Goal: Information Seeking & Learning: Check status

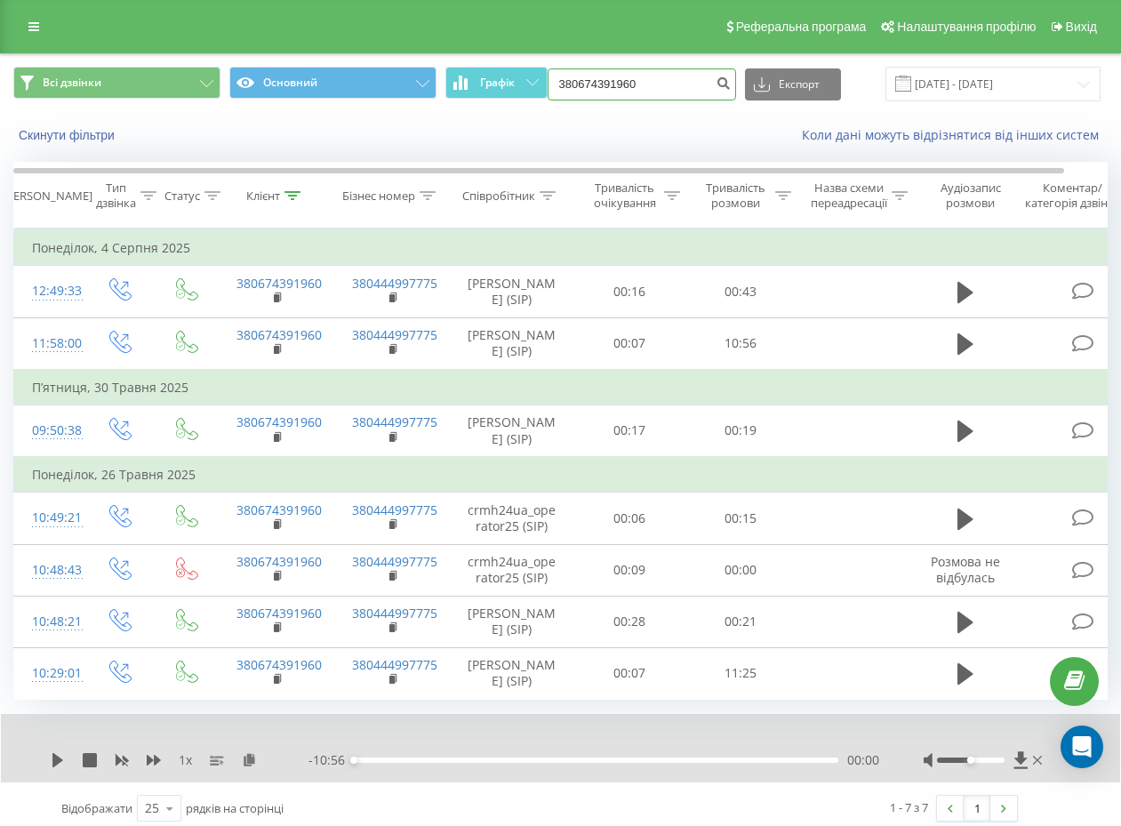
click at [599, 82] on input "380674391960" at bounding box center [642, 84] width 189 height 32
paste input "980819288"
type input "380980819288"
click at [725, 86] on icon "submit" at bounding box center [724, 81] width 15 height 11
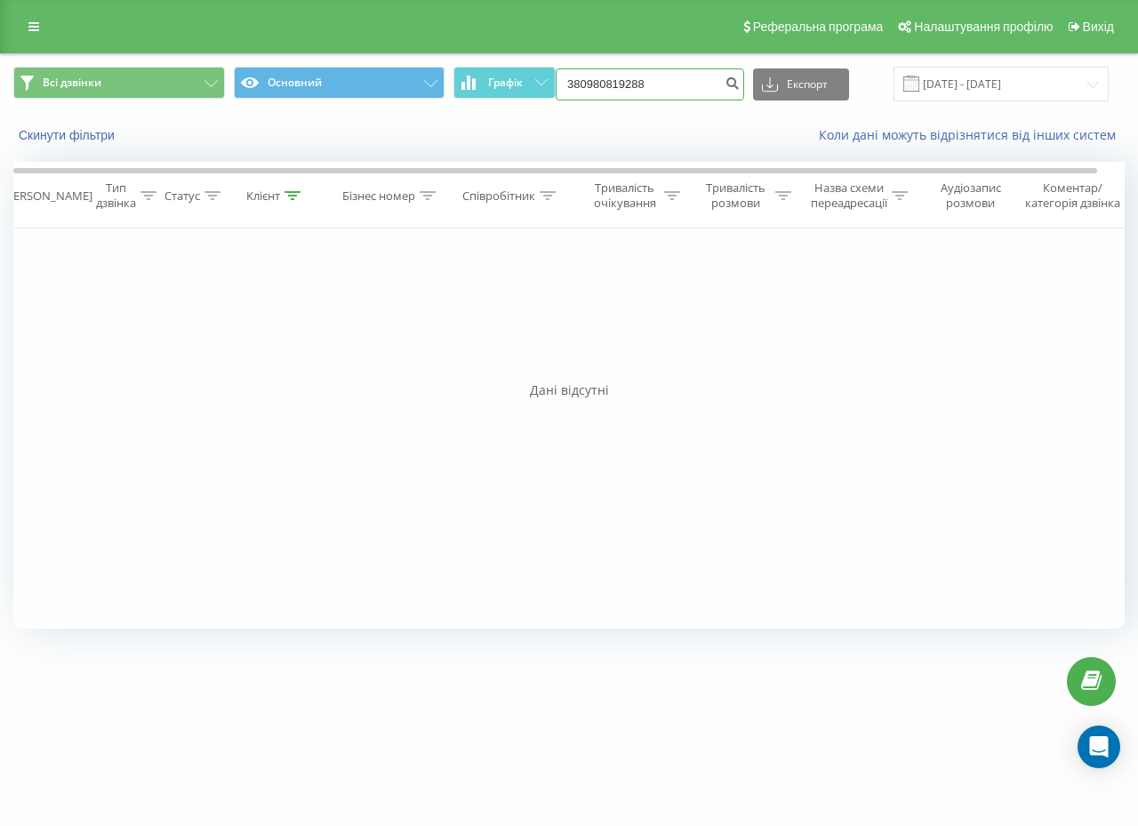
click at [658, 85] on input "380980819288" at bounding box center [650, 84] width 189 height 32
click at [739, 84] on icon "submit" at bounding box center [732, 81] width 15 height 11
click at [665, 89] on input "380980819288" at bounding box center [650, 84] width 189 height 32
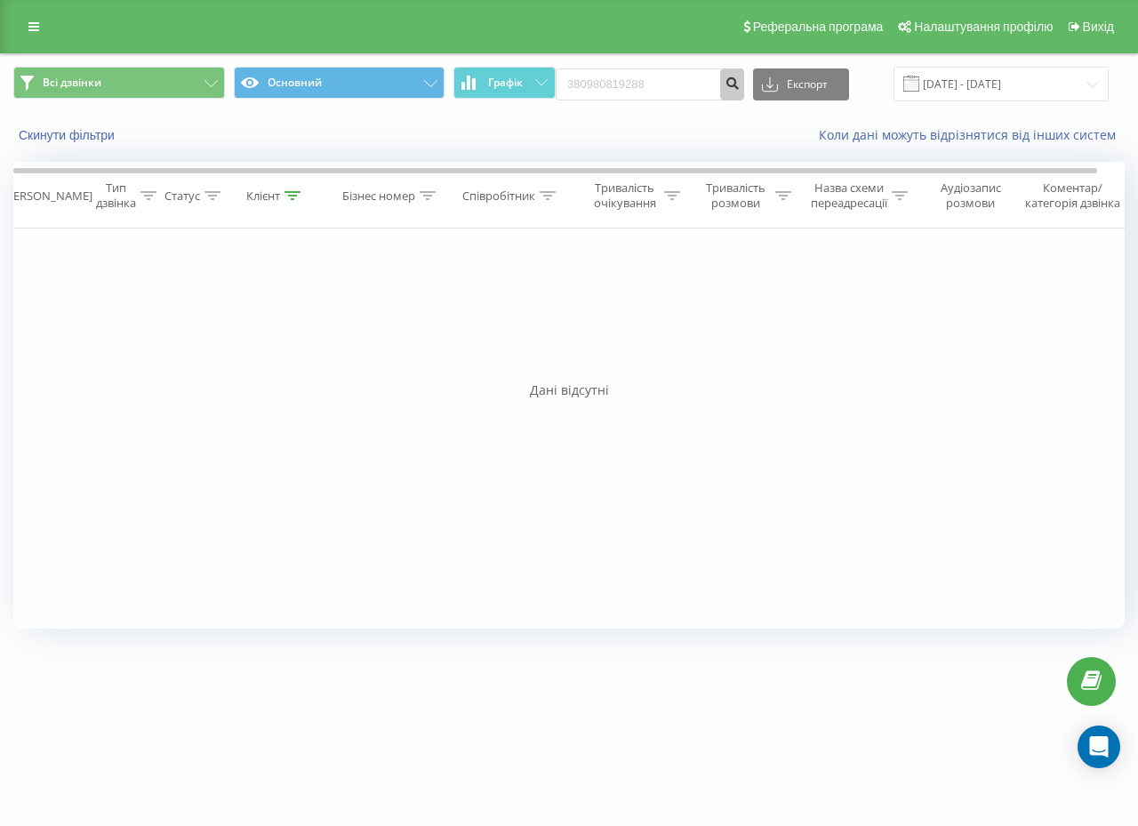
click at [740, 86] on icon "submit" at bounding box center [732, 81] width 15 height 11
click at [667, 82] on input "380980819288" at bounding box center [650, 84] width 189 height 32
paste input "36337134"
type input "380936337134"
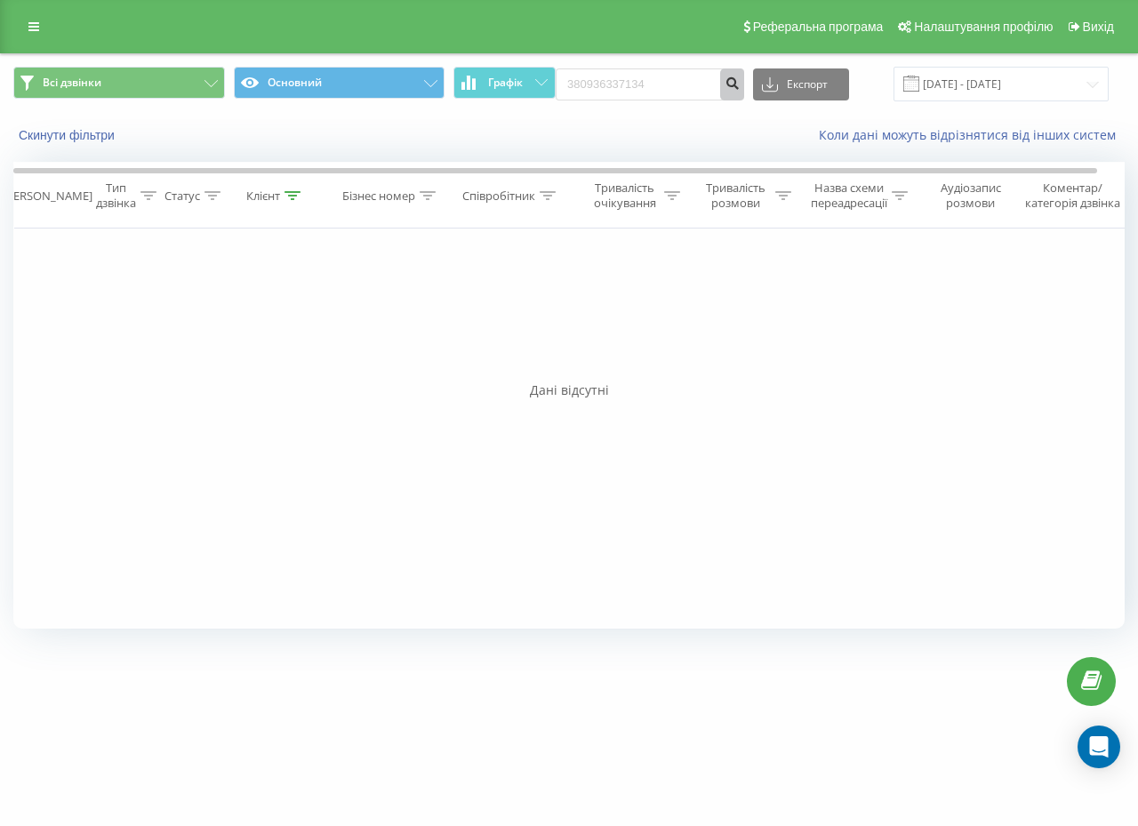
click at [740, 83] on icon "submit" at bounding box center [732, 81] width 15 height 11
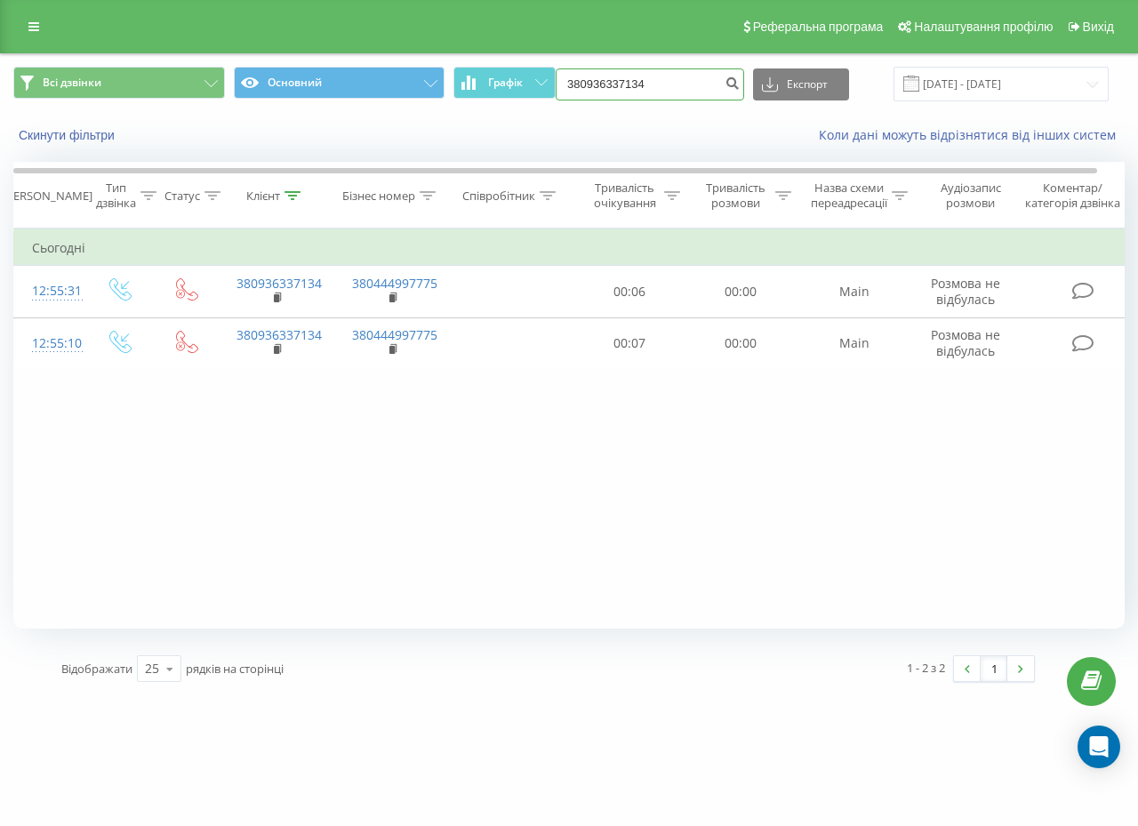
click at [640, 79] on input "380936337134" at bounding box center [650, 84] width 189 height 32
paste input "668252909"
type input "380668252909"
click at [728, 90] on button "submit" at bounding box center [732, 84] width 24 height 32
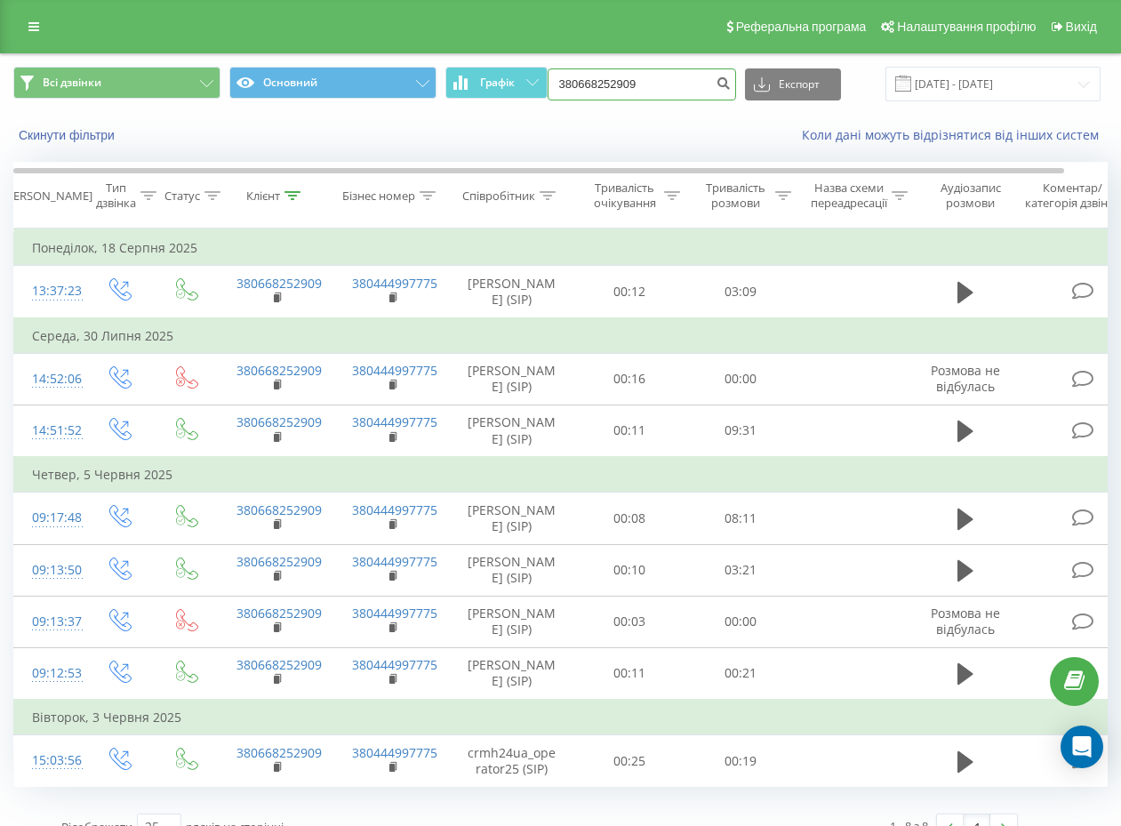
click at [643, 84] on input "380668252909" at bounding box center [642, 84] width 189 height 32
paste input "8030268"
type input "380680302689"
click at [719, 78] on icon "submit" at bounding box center [724, 81] width 15 height 11
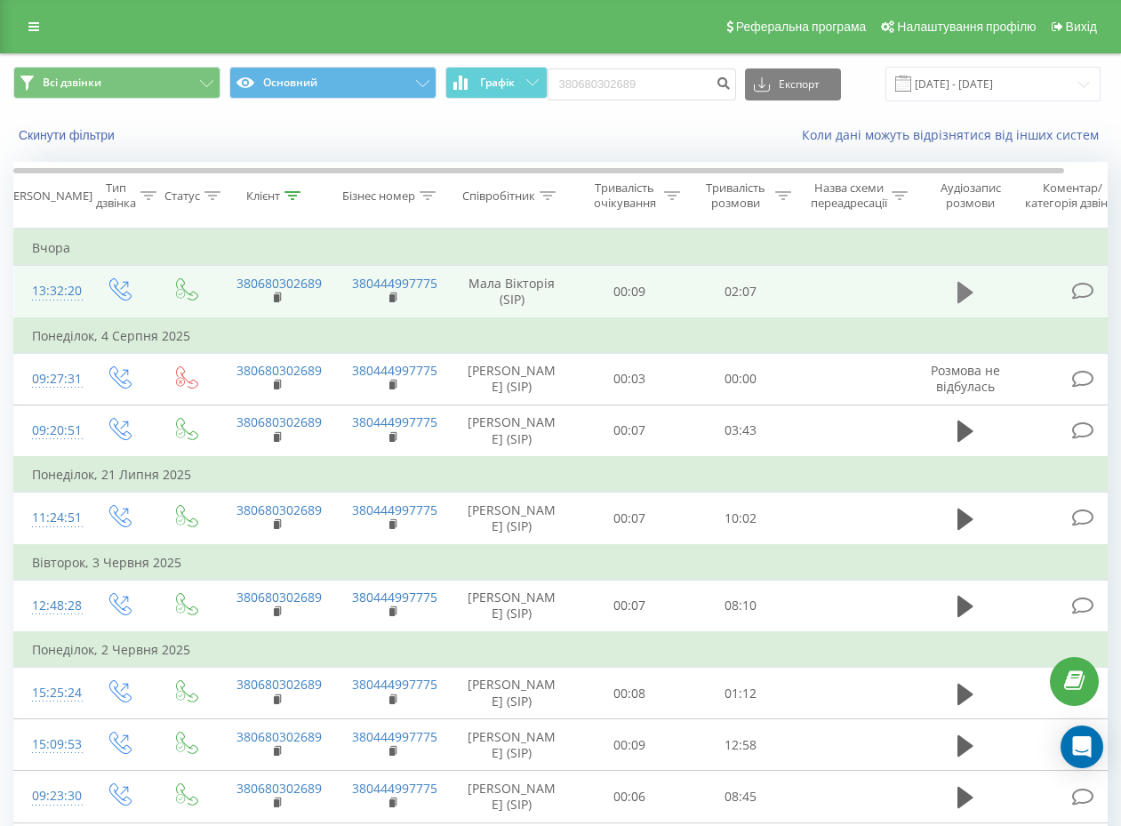
click at [959, 281] on icon at bounding box center [966, 292] width 16 height 25
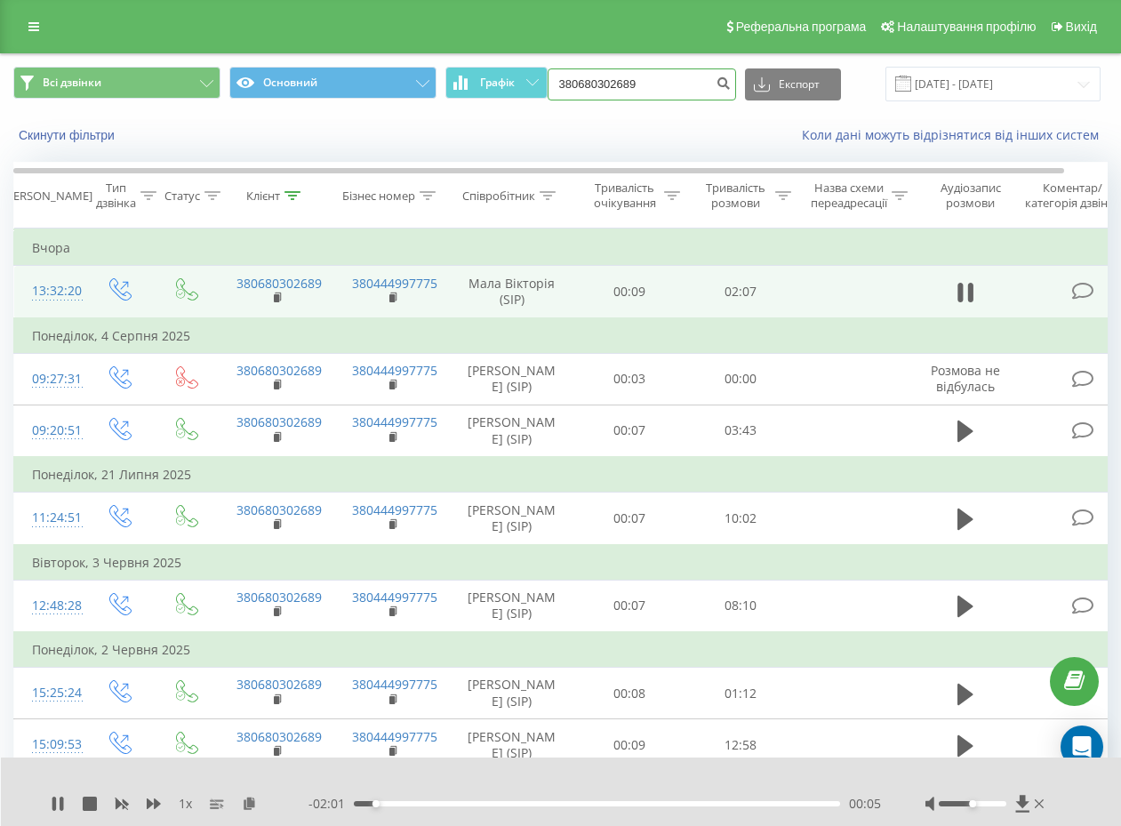
click at [661, 85] on input "380680302689" at bounding box center [642, 84] width 189 height 32
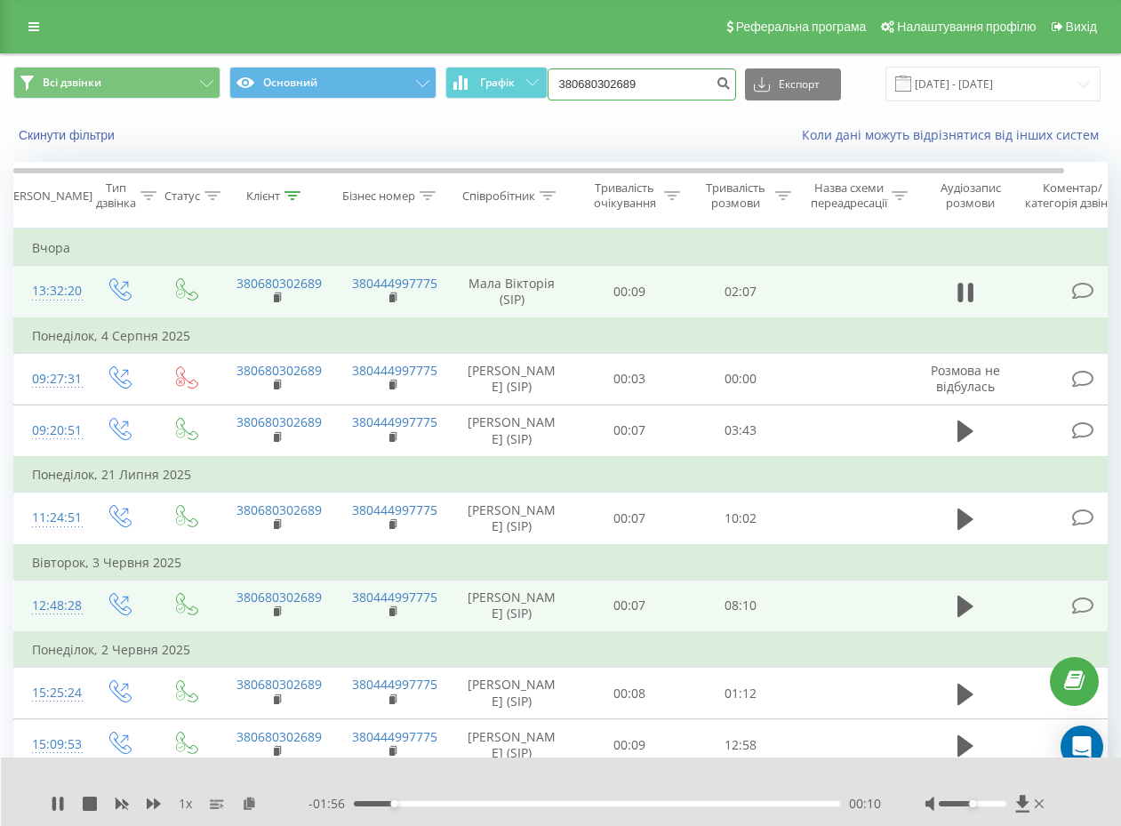
paste input "76498041"
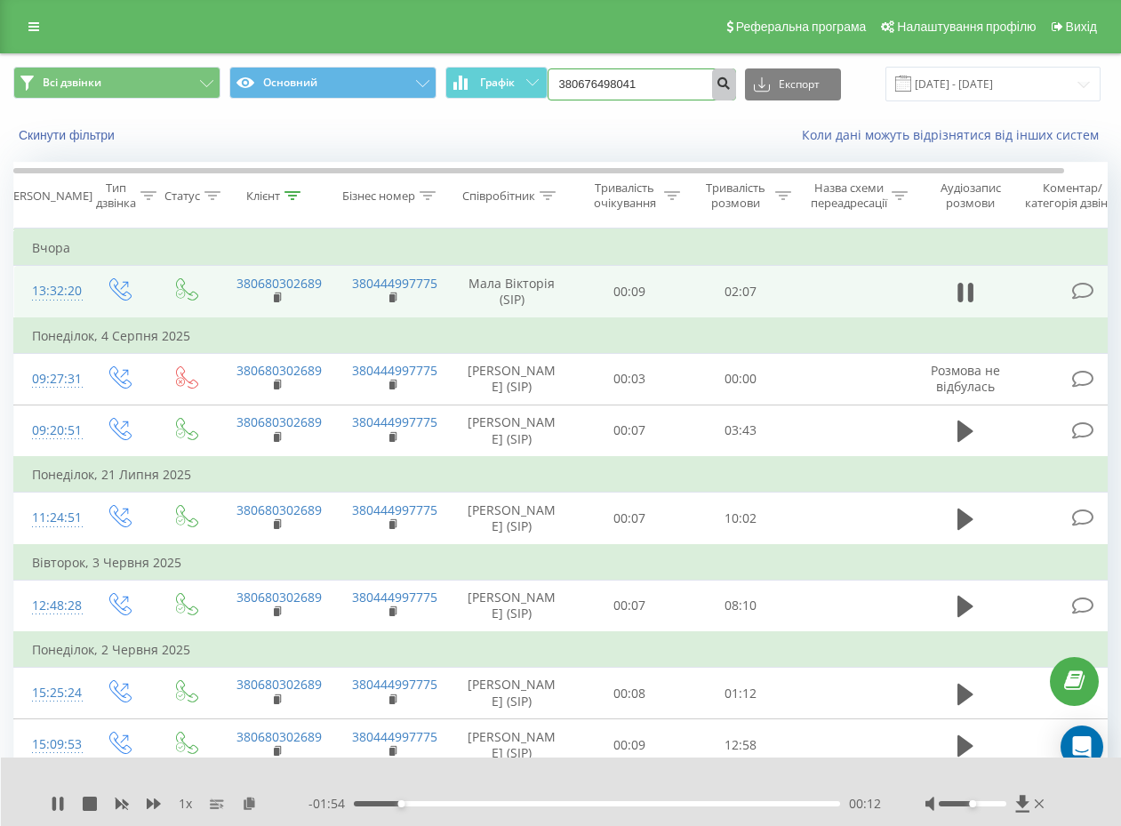
type input "380676498041"
click at [717, 85] on icon "submit" at bounding box center [724, 81] width 15 height 11
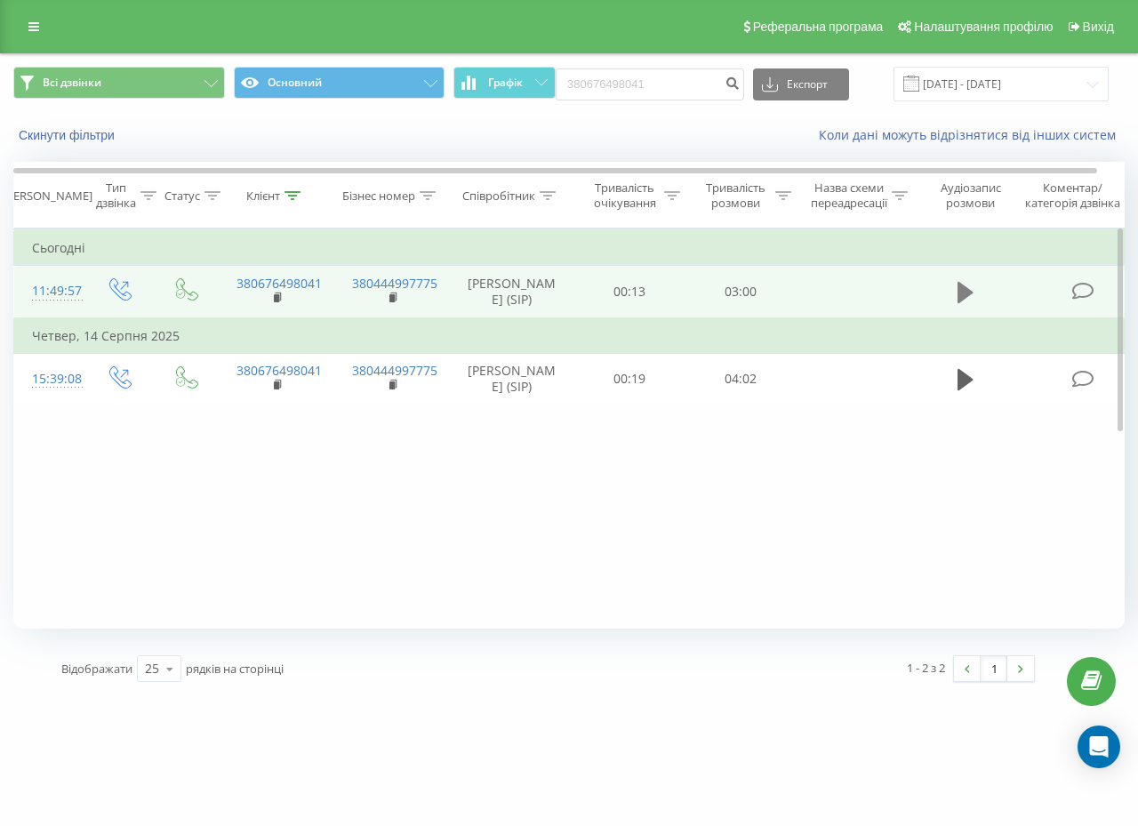
click at [961, 303] on icon at bounding box center [966, 292] width 16 height 21
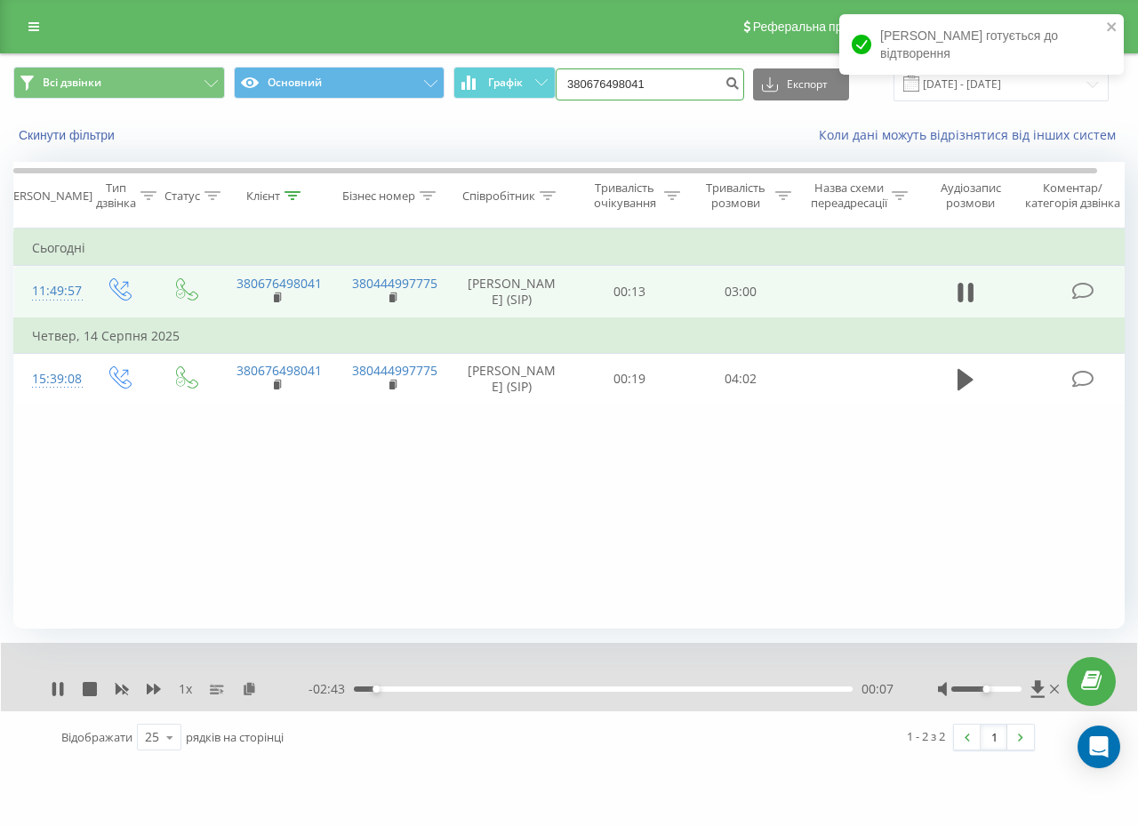
click at [670, 84] on input "380676498041" at bounding box center [650, 84] width 189 height 32
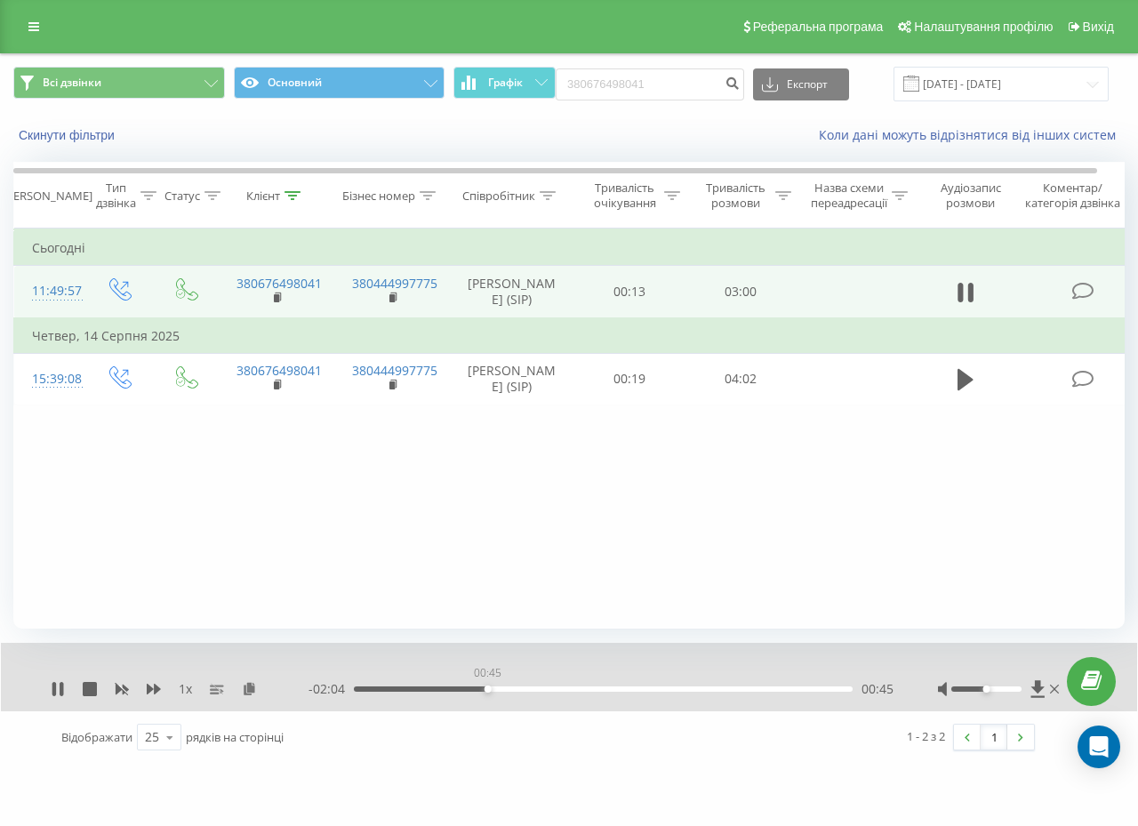
click at [487, 687] on div "00:45" at bounding box center [603, 688] width 499 height 5
click at [566, 687] on div "01:12" at bounding box center [603, 688] width 499 height 5
click at [724, 687] on div "02:06" at bounding box center [603, 688] width 499 height 5
click at [679, 92] on input "380676498041" at bounding box center [650, 84] width 189 height 32
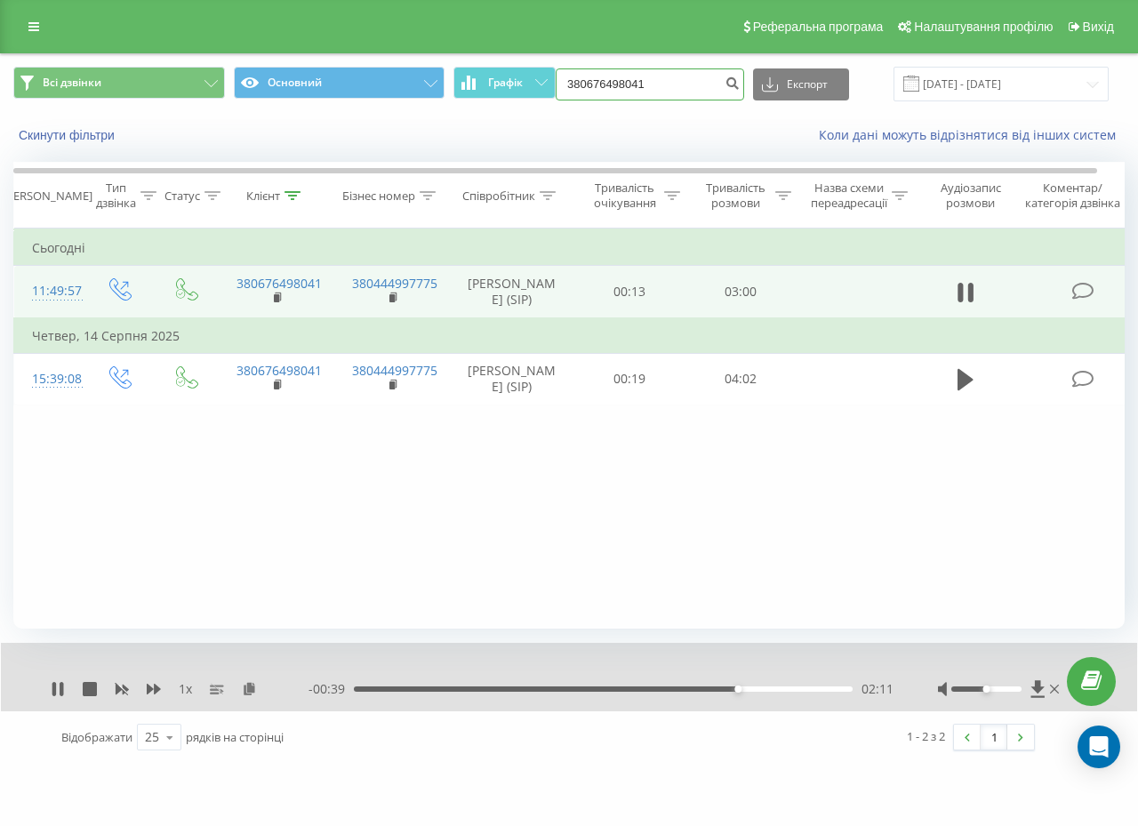
paste input "978445257"
type input "380978445257"
click at [735, 86] on icon "submit" at bounding box center [732, 81] width 15 height 11
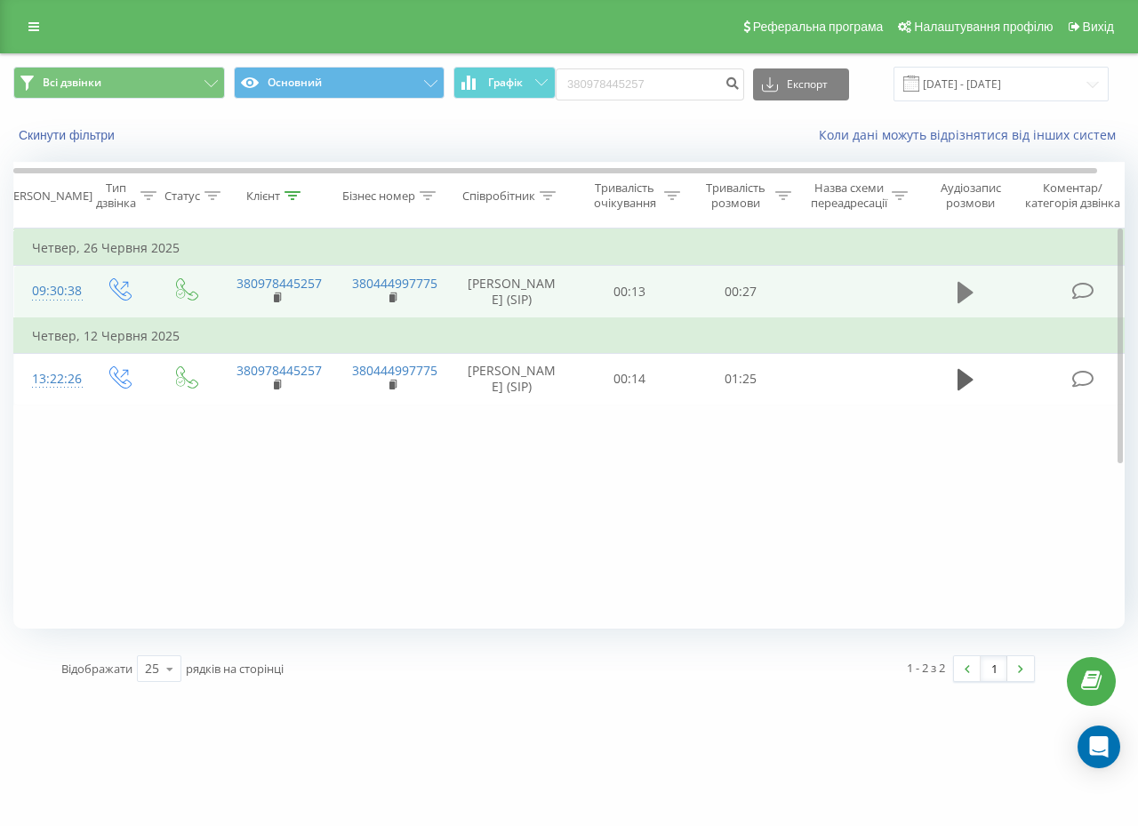
click at [973, 299] on icon at bounding box center [966, 292] width 16 height 25
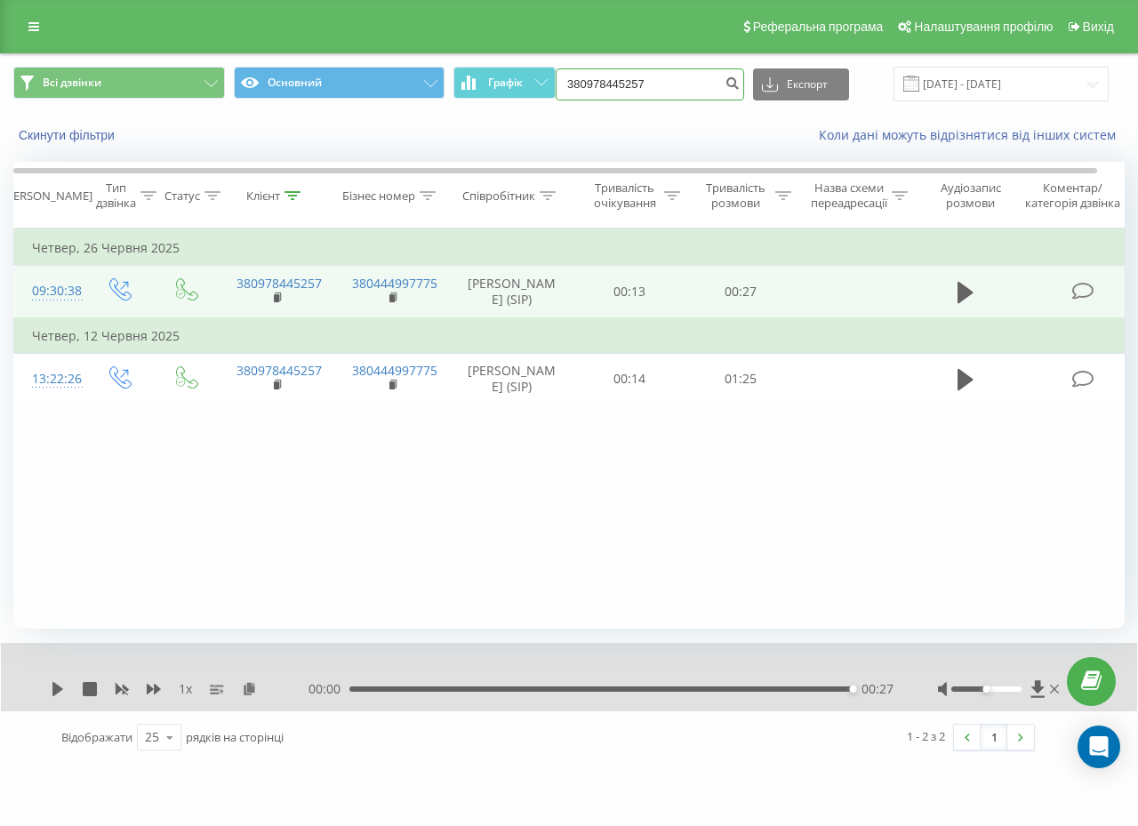
click at [652, 85] on input "380978445257" at bounding box center [650, 84] width 189 height 32
paste input "90423733"
type input "380990423733"
click at [738, 86] on icon "submit" at bounding box center [732, 81] width 15 height 11
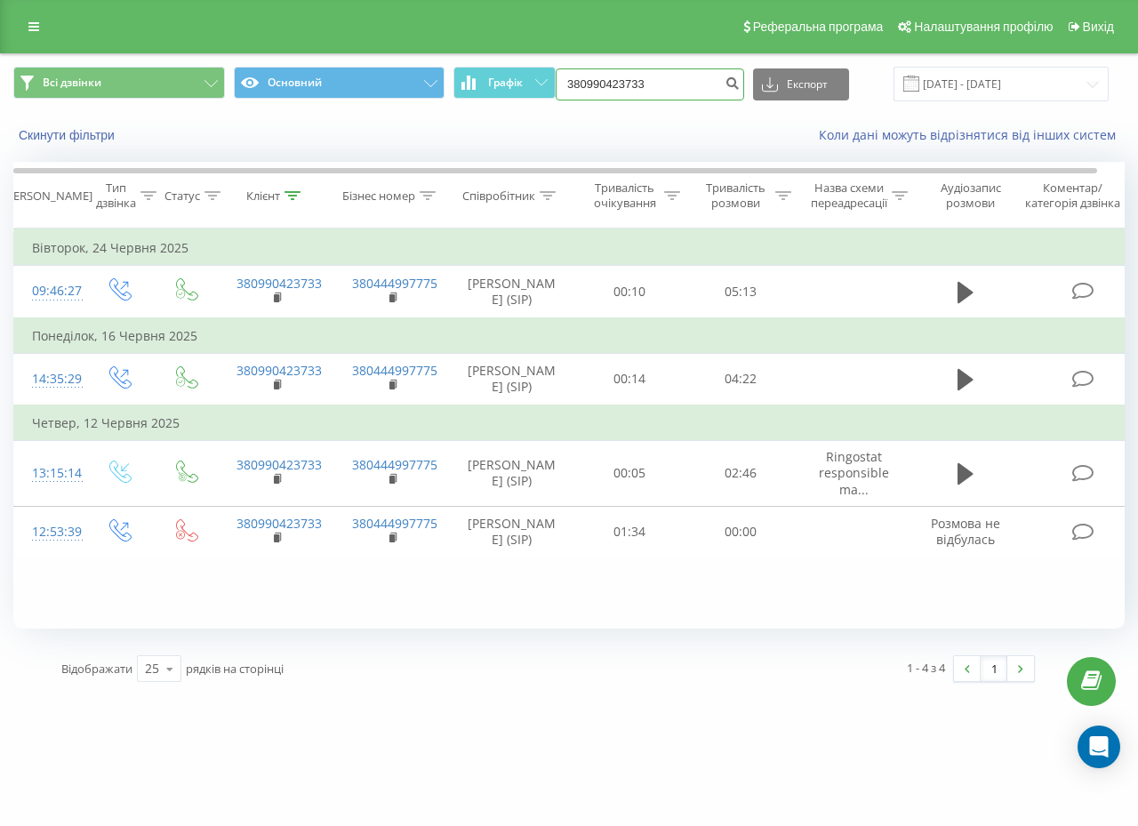
click at [645, 86] on input "380990423733" at bounding box center [650, 84] width 189 height 32
paste input "666242205"
type input "380666242205"
click at [739, 86] on icon "submit" at bounding box center [732, 81] width 15 height 11
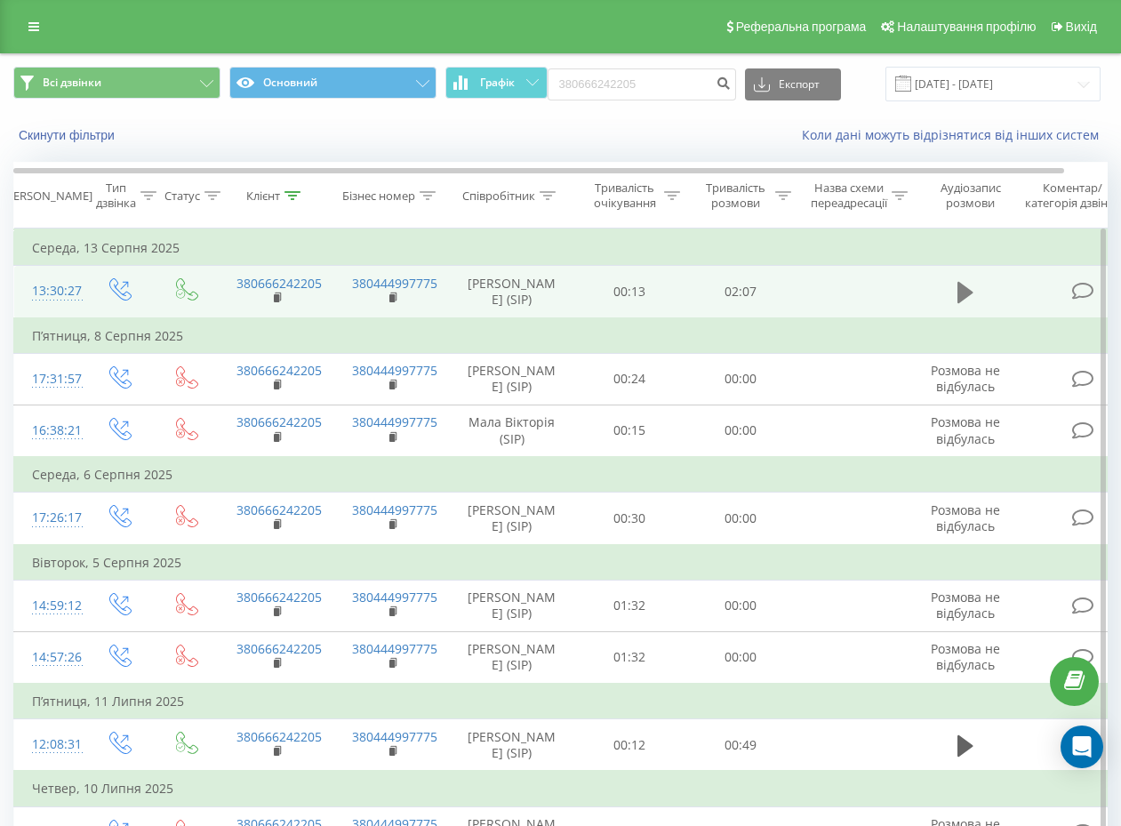
click at [966, 303] on icon at bounding box center [966, 292] width 16 height 21
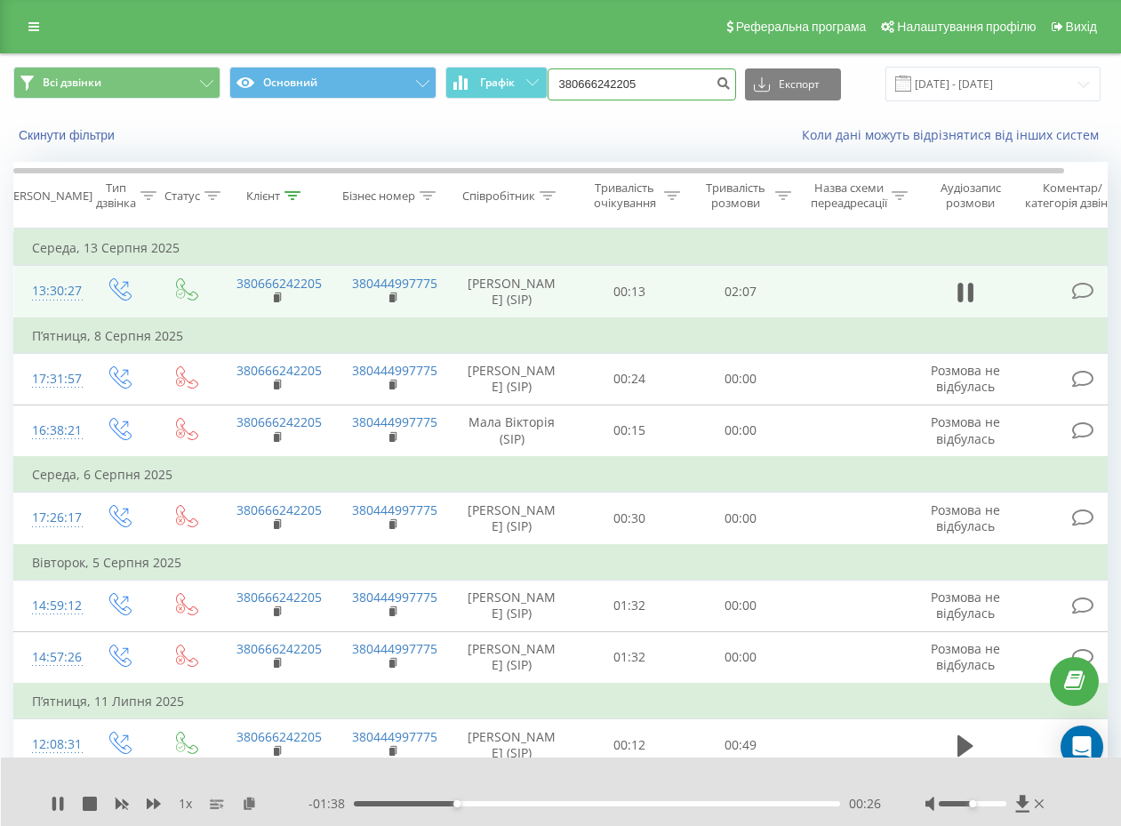
click at [647, 82] on input "380666242205" at bounding box center [642, 84] width 189 height 32
paste input "501459296"
type input "380501459296"
click at [718, 79] on icon "submit" at bounding box center [724, 81] width 15 height 11
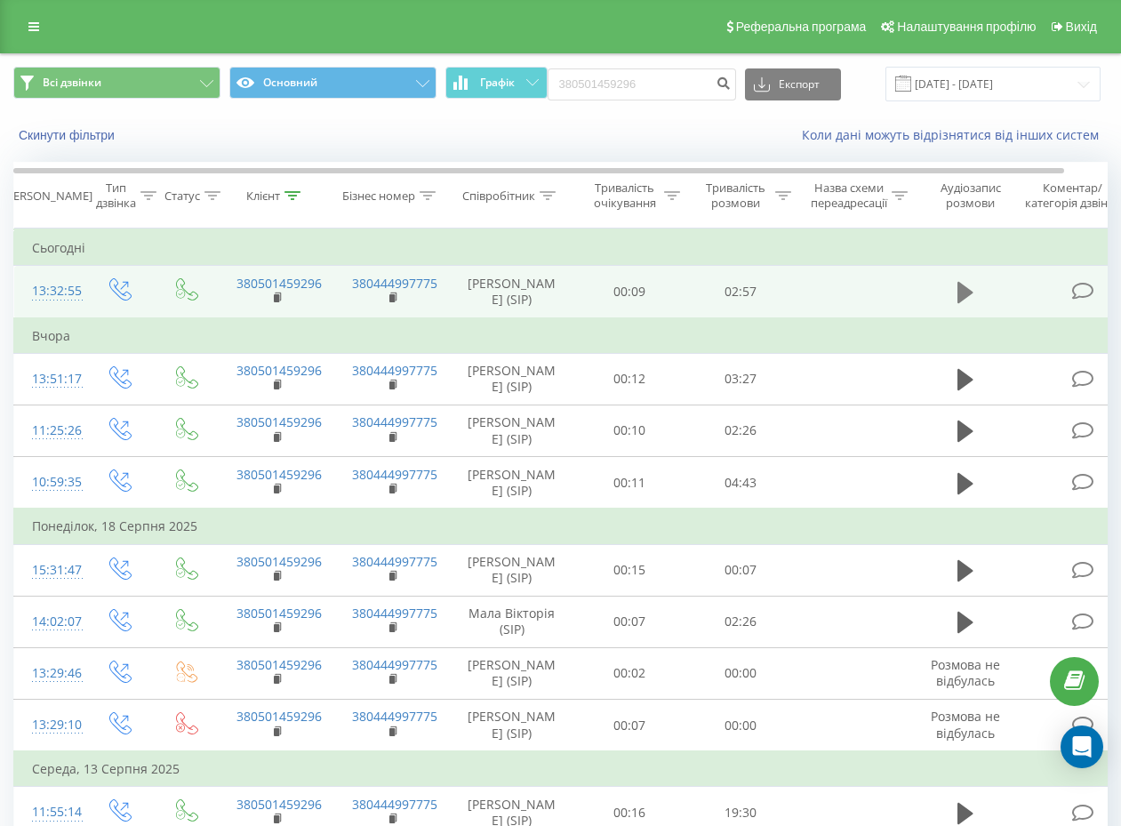
click at [959, 303] on icon at bounding box center [966, 292] width 16 height 21
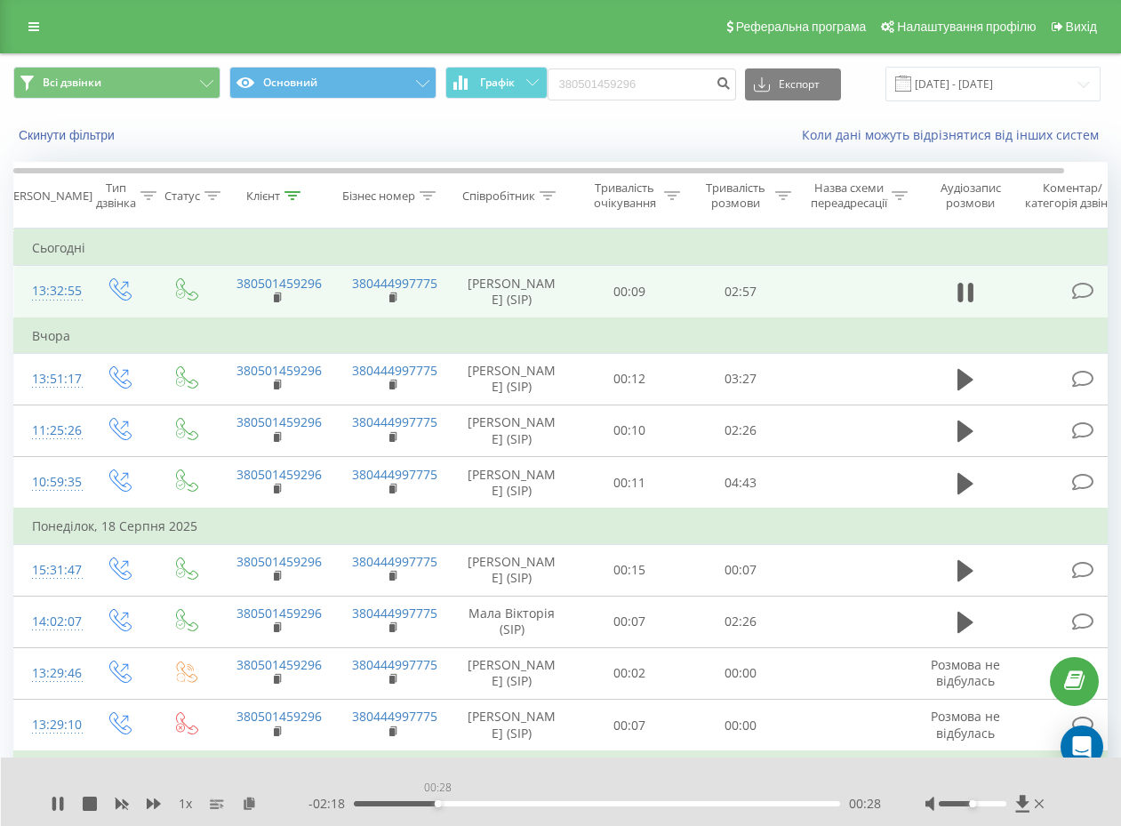
click at [437, 805] on div "00:28" at bounding box center [597, 803] width 486 height 5
click at [662, 75] on input "380501459296" at bounding box center [642, 84] width 189 height 32
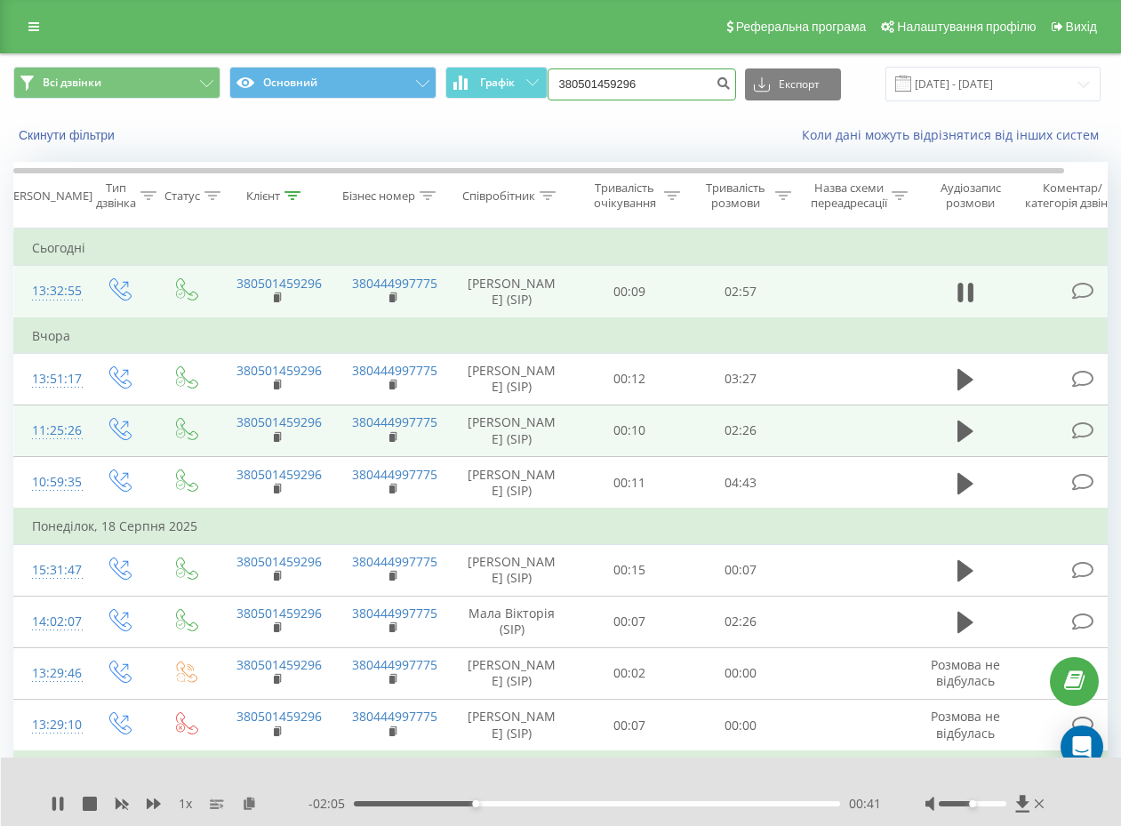
paste input "677674519"
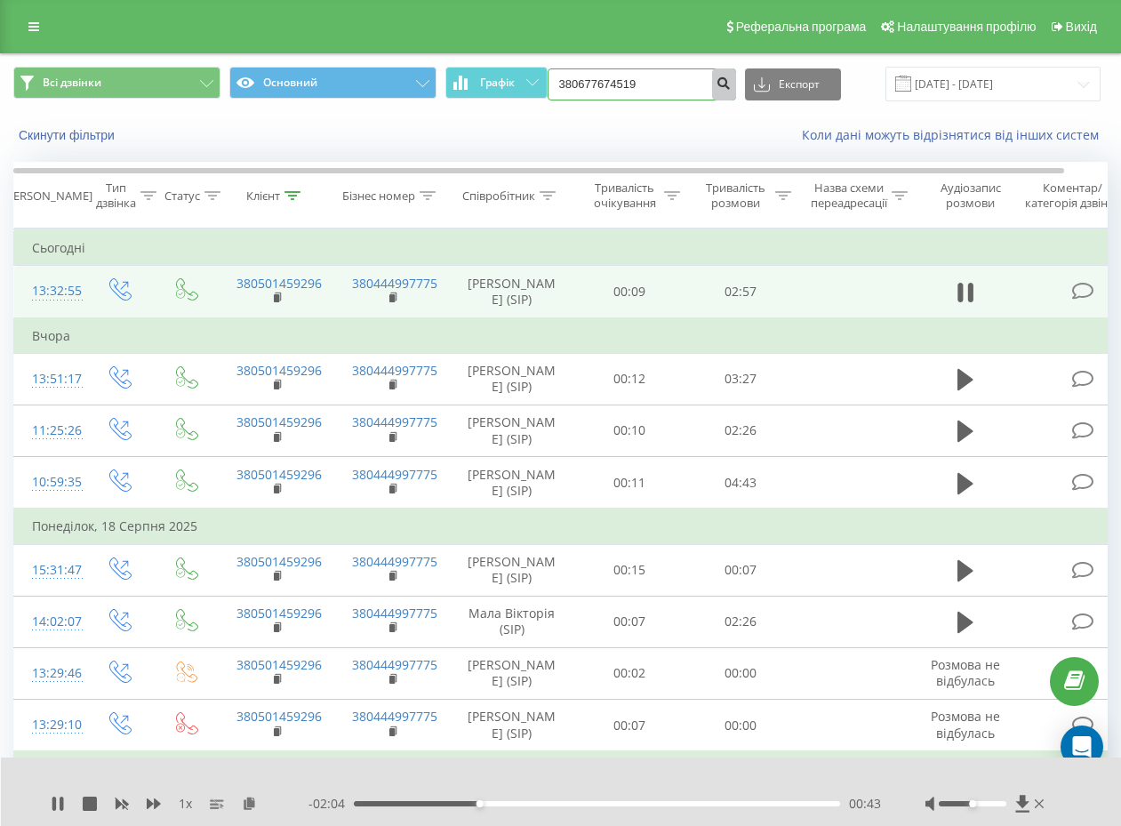
type input "380677674519"
click at [714, 81] on button "submit" at bounding box center [724, 84] width 24 height 32
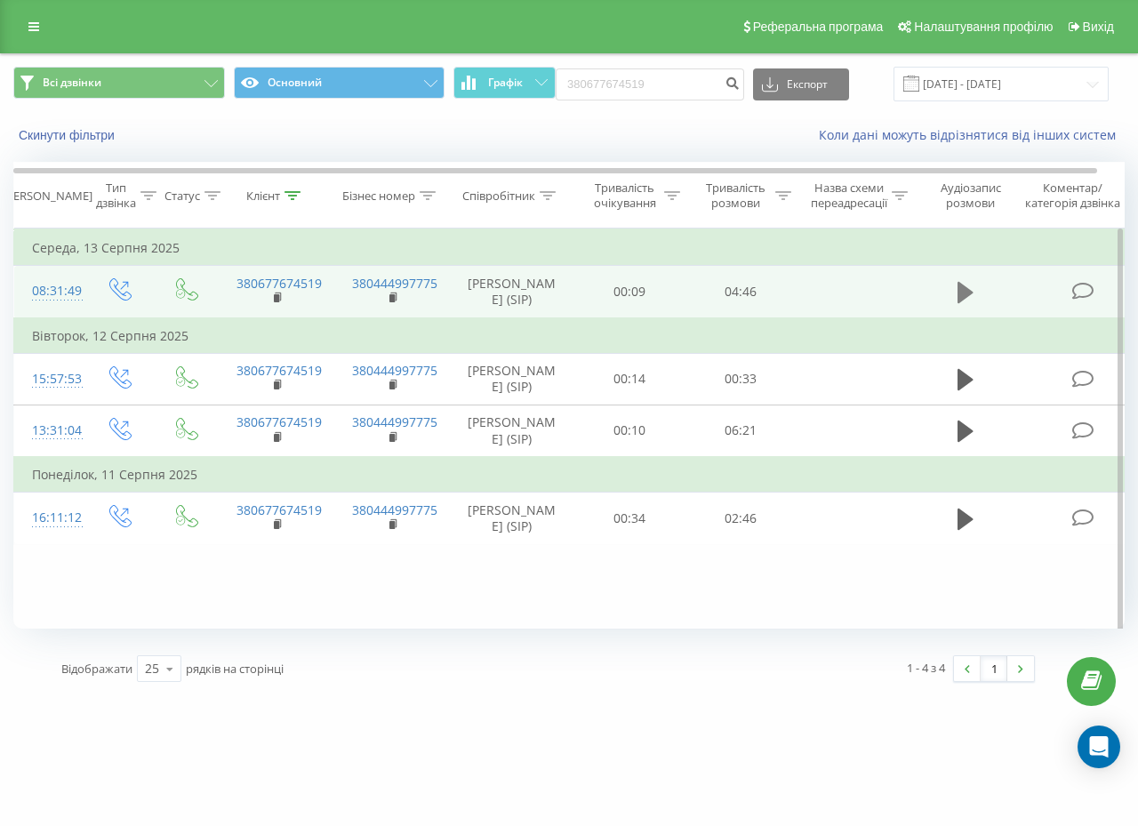
click at [966, 302] on icon at bounding box center [966, 292] width 16 height 21
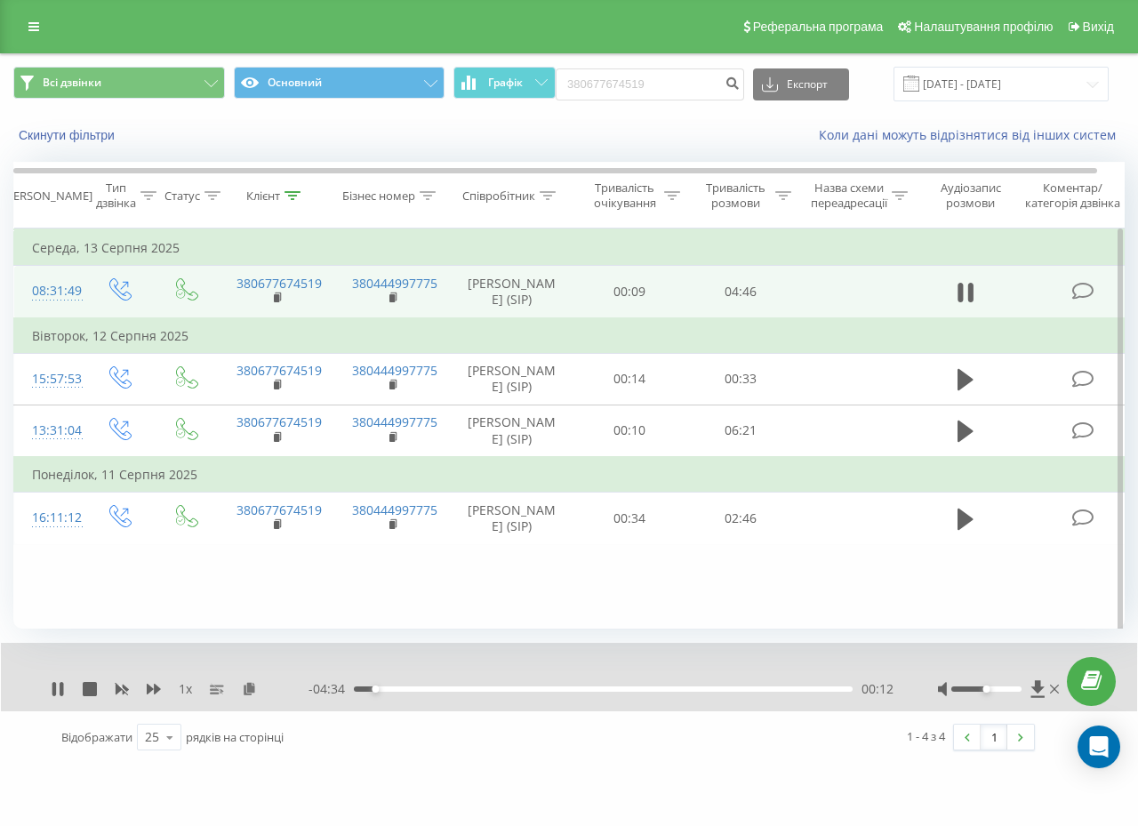
click at [392, 692] on div "00:12" at bounding box center [603, 688] width 499 height 5
click at [416, 692] on div "00:23" at bounding box center [603, 688] width 499 height 5
click at [436, 692] on div "00:37" at bounding box center [603, 688] width 499 height 5
click at [469, 692] on div "00:49" at bounding box center [603, 688] width 499 height 5
click at [508, 692] on div "01:28" at bounding box center [603, 688] width 499 height 5
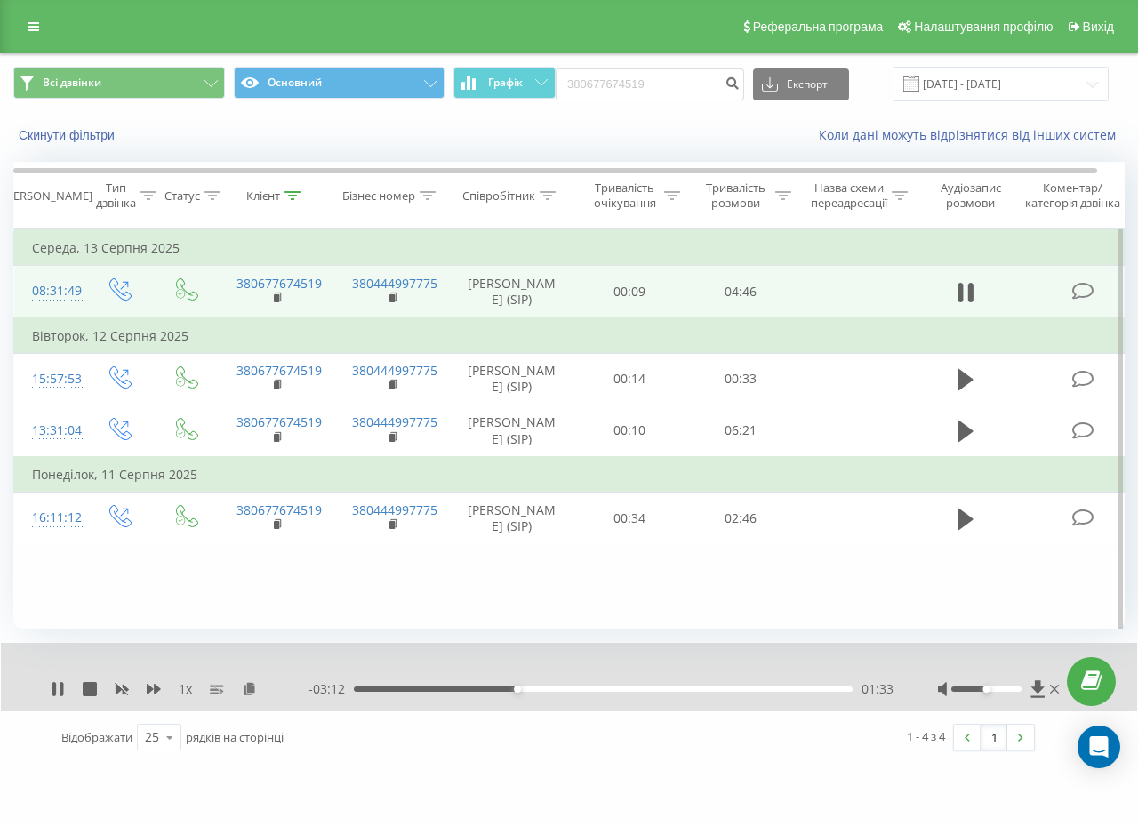
click at [548, 692] on div "01:33" at bounding box center [603, 688] width 499 height 5
click at [596, 698] on div "- 02:52 01:53 01:53" at bounding box center [601, 689] width 585 height 18
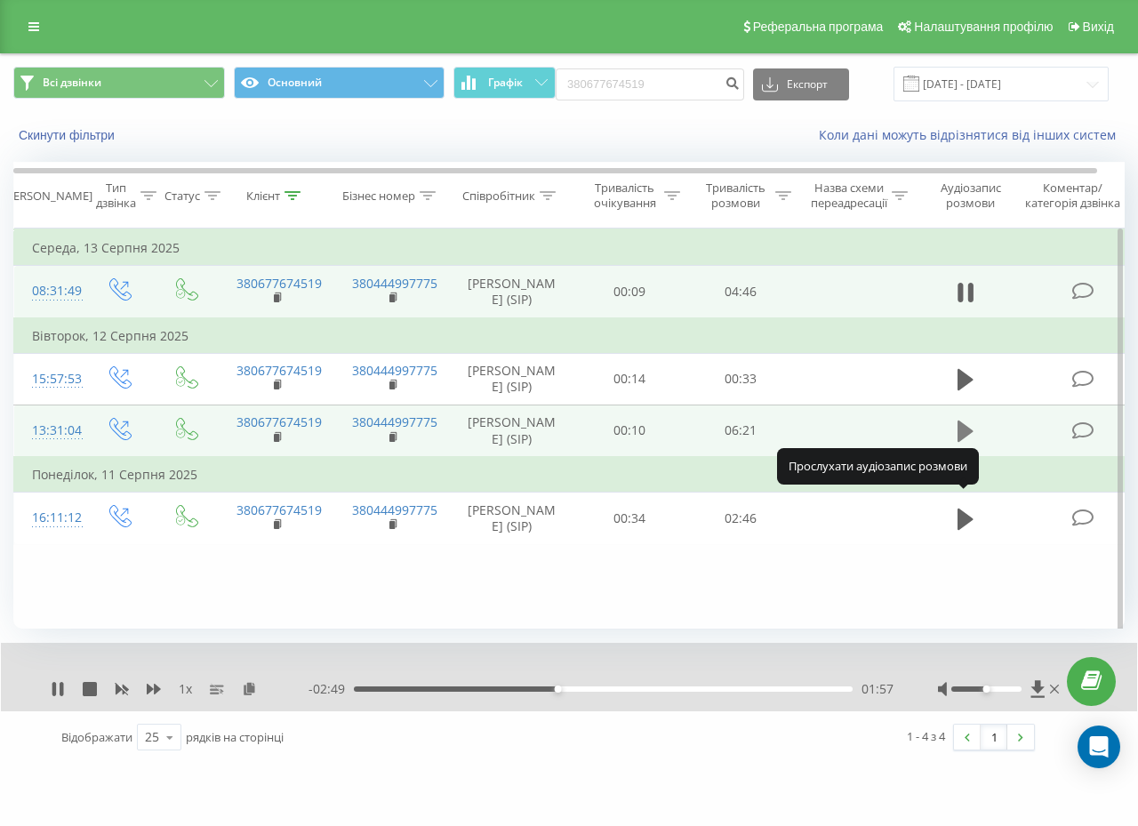
click at [969, 444] on icon at bounding box center [966, 431] width 16 height 25
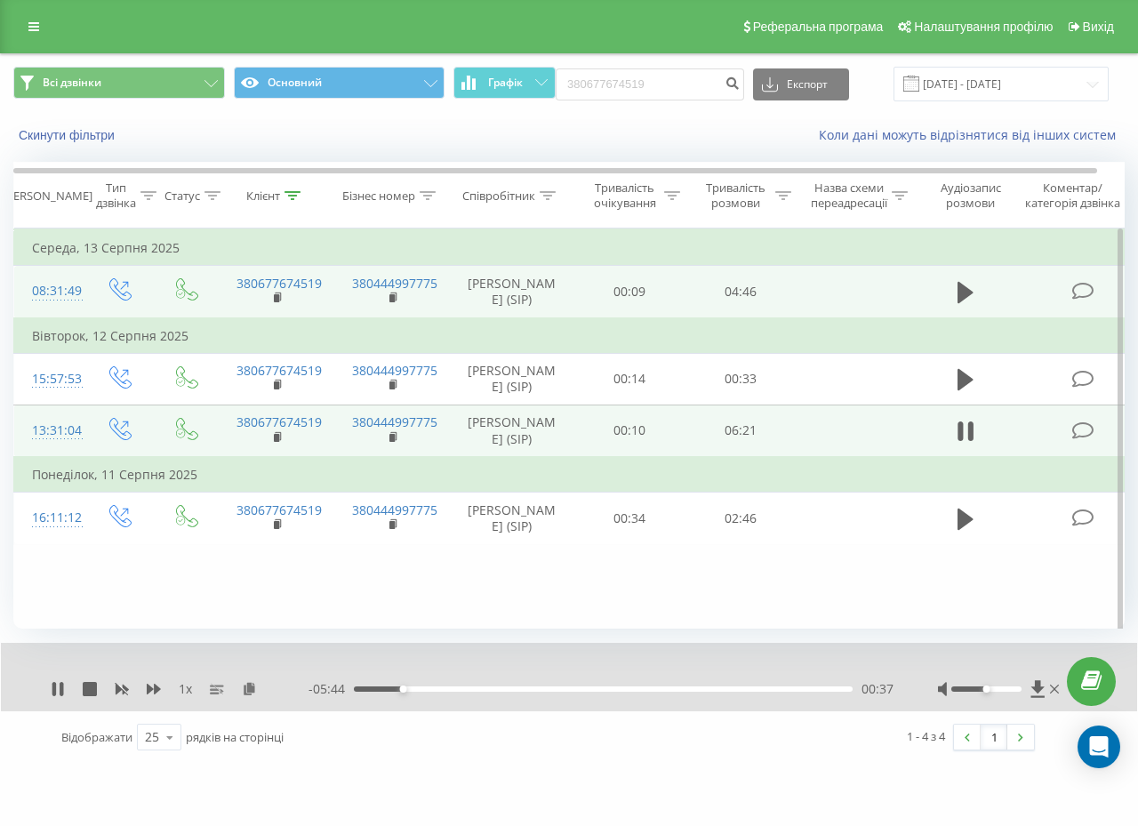
click at [467, 698] on div "- 05:44 00:37 00:37" at bounding box center [601, 689] width 585 height 18
click at [461, 692] on div "00:38" at bounding box center [603, 688] width 499 height 5
click at [648, 84] on input "380677674519" at bounding box center [650, 84] width 189 height 32
click at [490, 692] on div "01:44" at bounding box center [603, 688] width 499 height 5
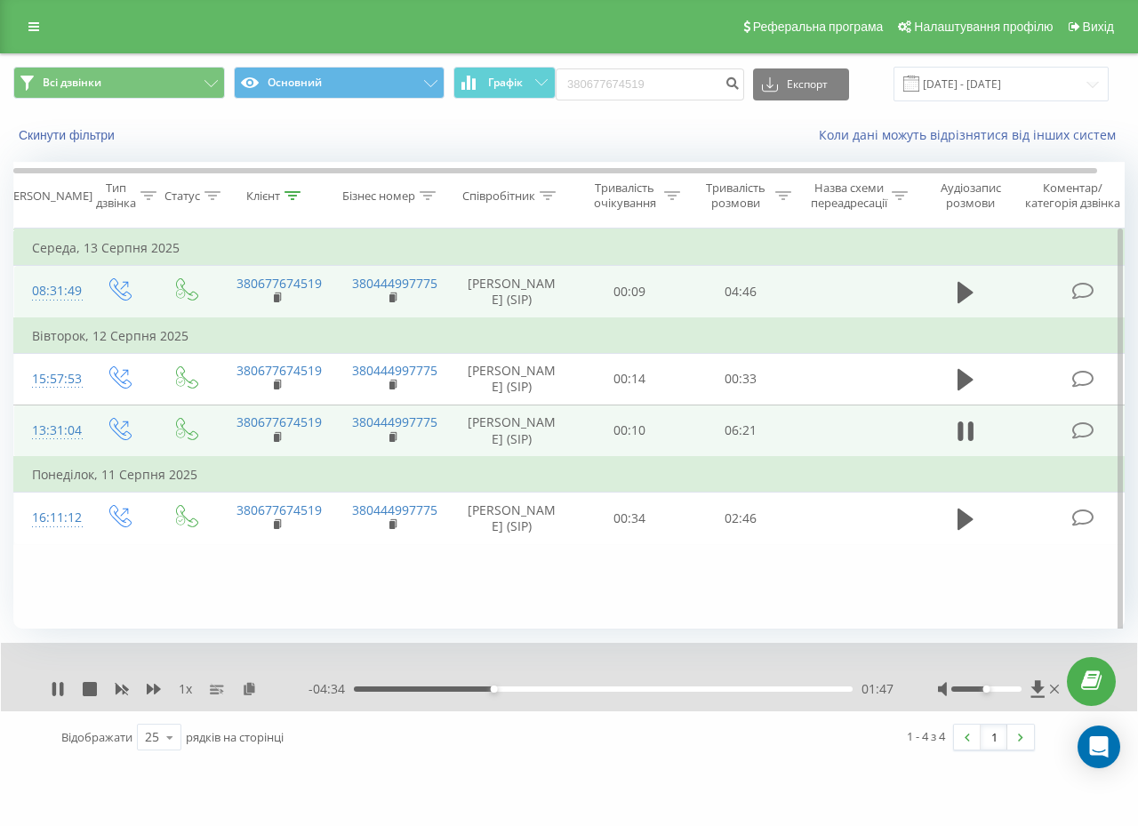
click at [533, 698] on div "- 04:34 01:47 01:47" at bounding box center [601, 689] width 585 height 18
click at [662, 83] on input "380677674519" at bounding box center [650, 84] width 189 height 32
paste input "4033231"
type input "380674033231"
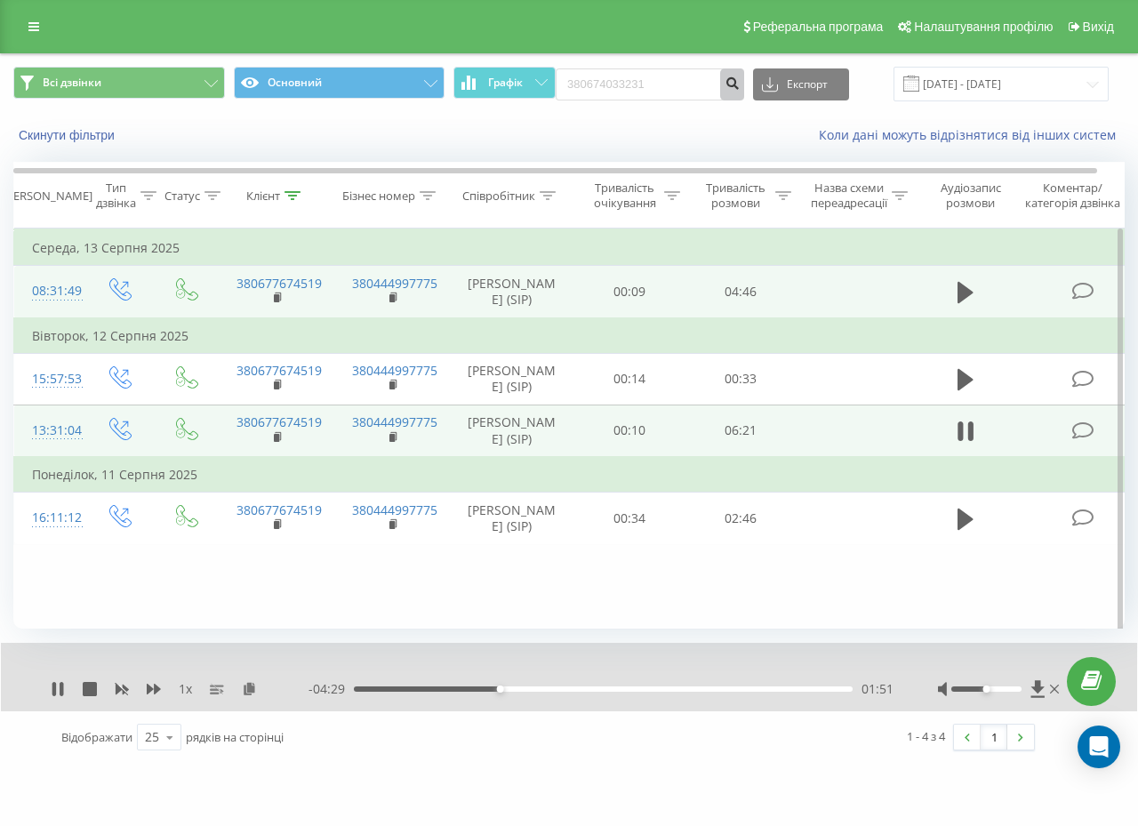
click at [734, 81] on icon "submit" at bounding box center [732, 81] width 15 height 11
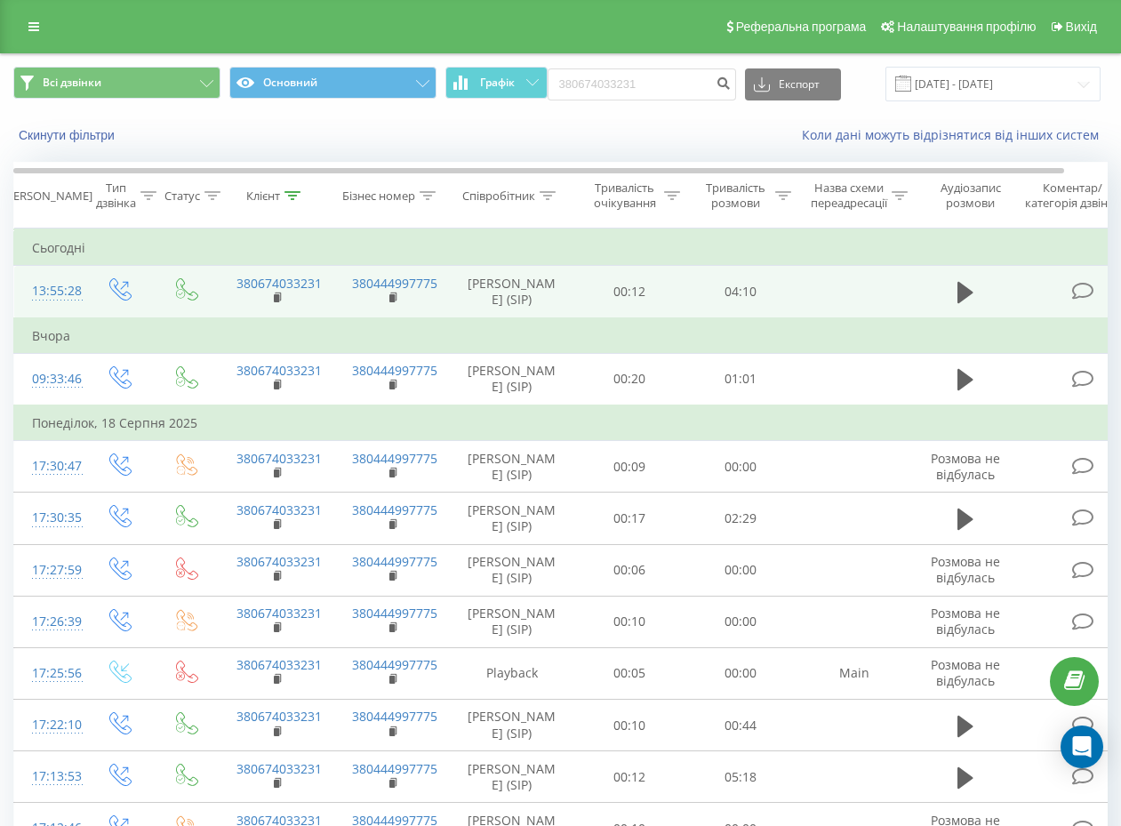
click at [949, 300] on td at bounding box center [965, 292] width 107 height 52
click at [973, 297] on icon at bounding box center [966, 292] width 16 height 25
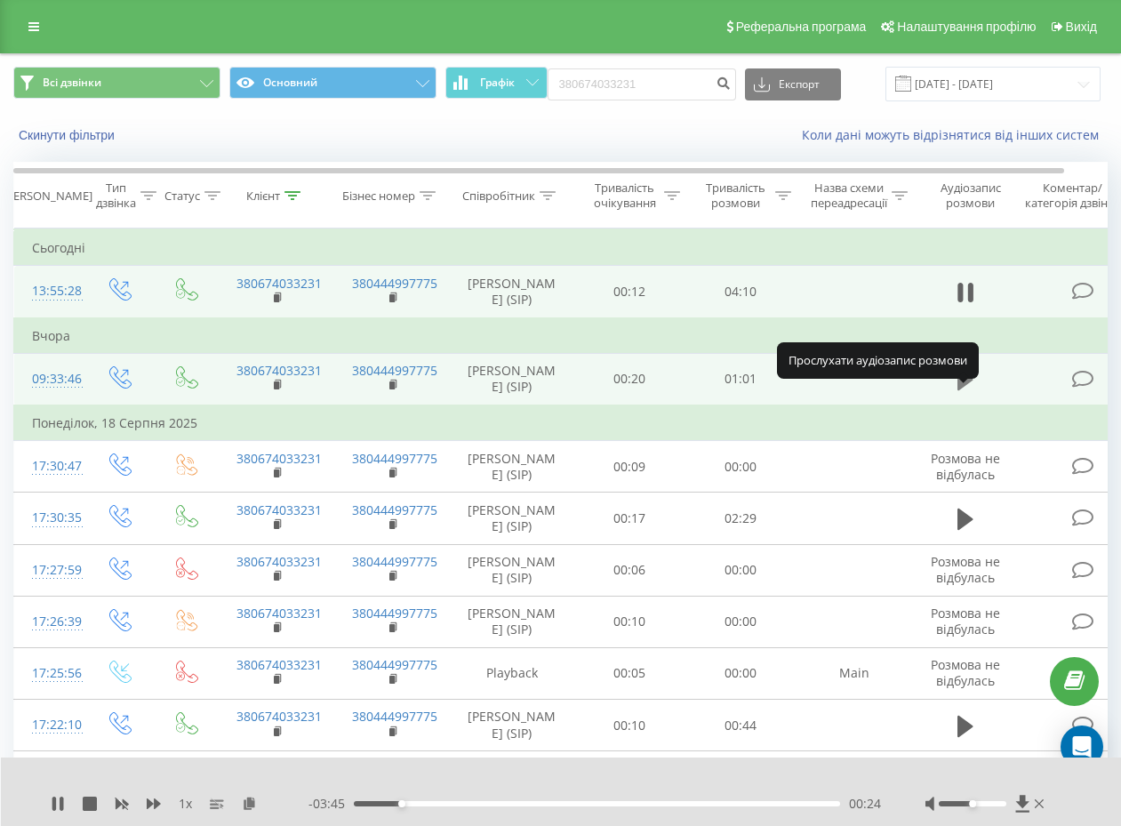
click at [959, 390] on icon at bounding box center [966, 379] width 16 height 21
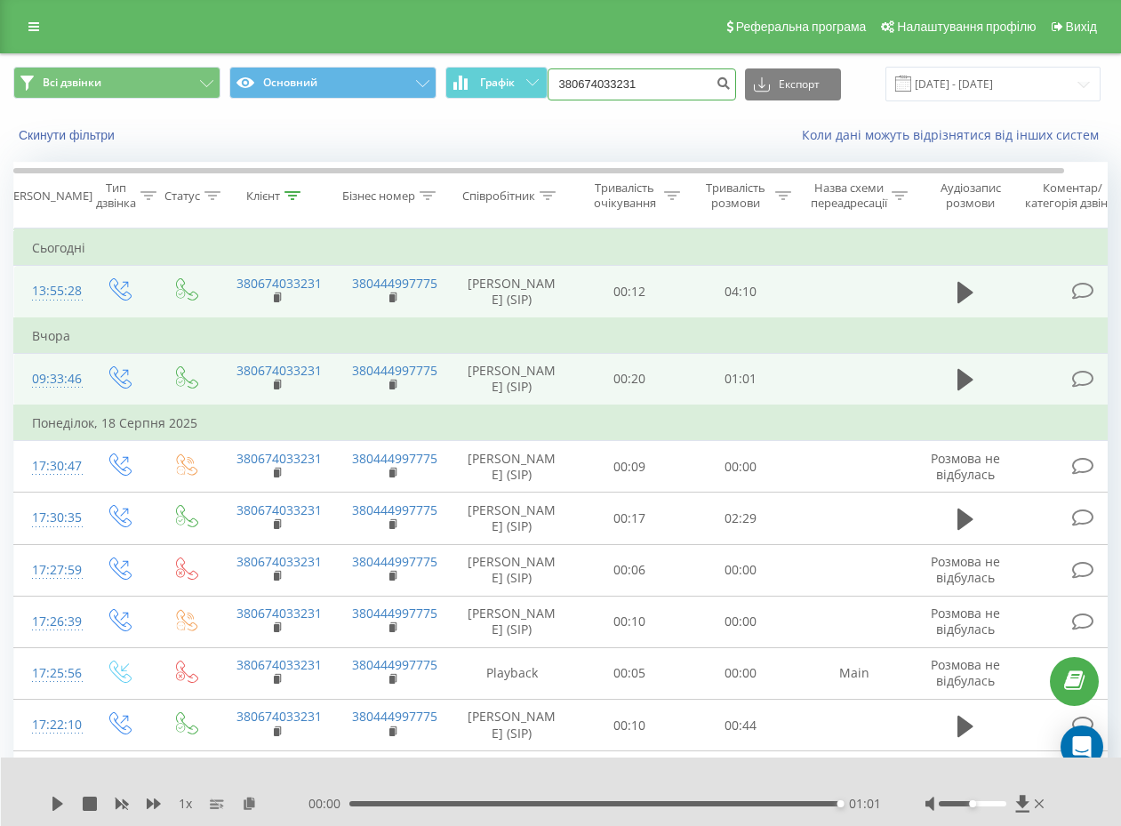
click at [659, 80] on input "380674033231" at bounding box center [642, 84] width 189 height 32
paste input "81973408"
type input "380681973408"
click at [718, 86] on icon "submit" at bounding box center [724, 81] width 15 height 11
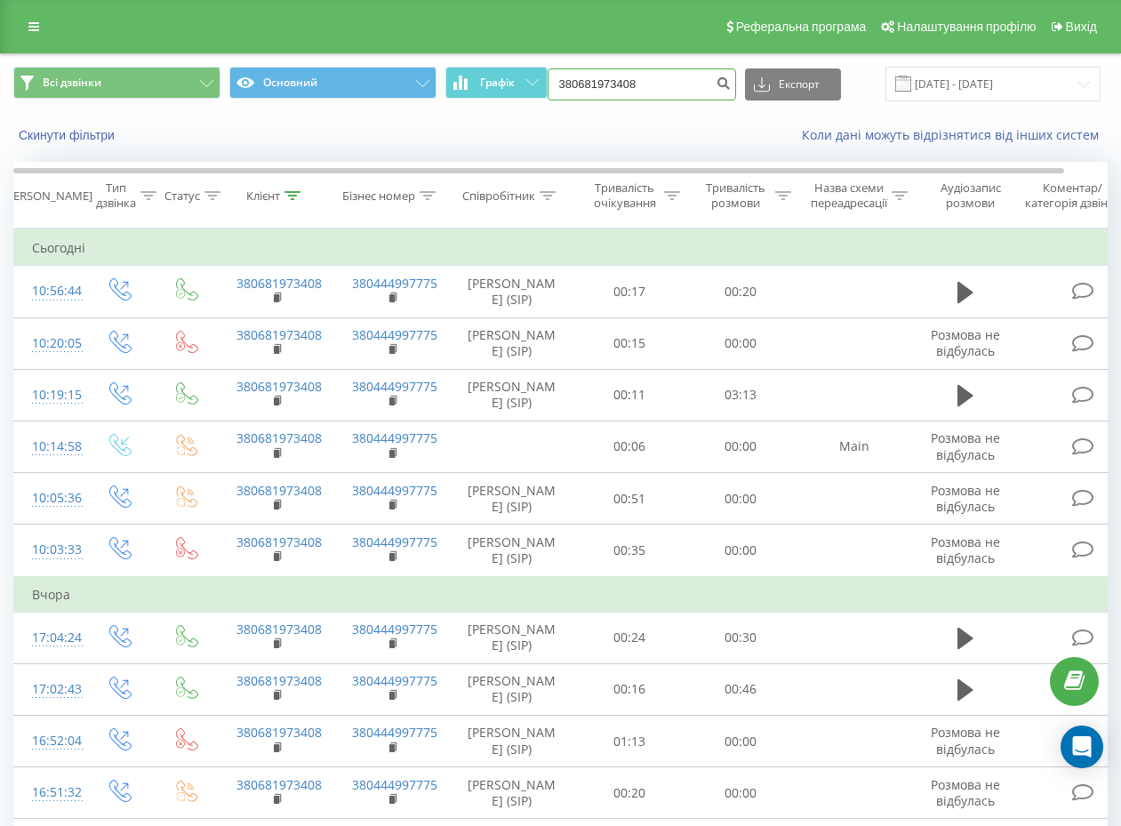
click at [654, 73] on input "380681973408" at bounding box center [642, 84] width 189 height 32
paste input "977652214"
type input "380977652214"
click at [717, 82] on icon "submit" at bounding box center [724, 81] width 15 height 11
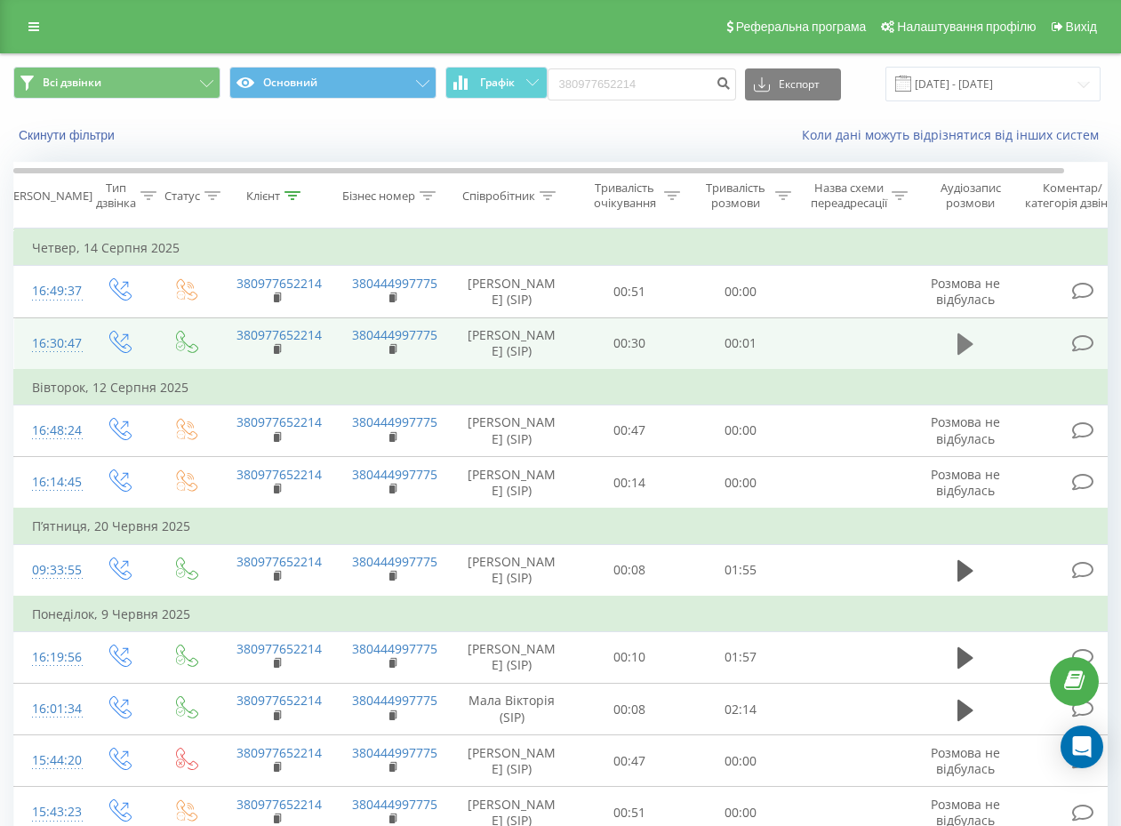
click at [958, 357] on icon at bounding box center [966, 344] width 16 height 25
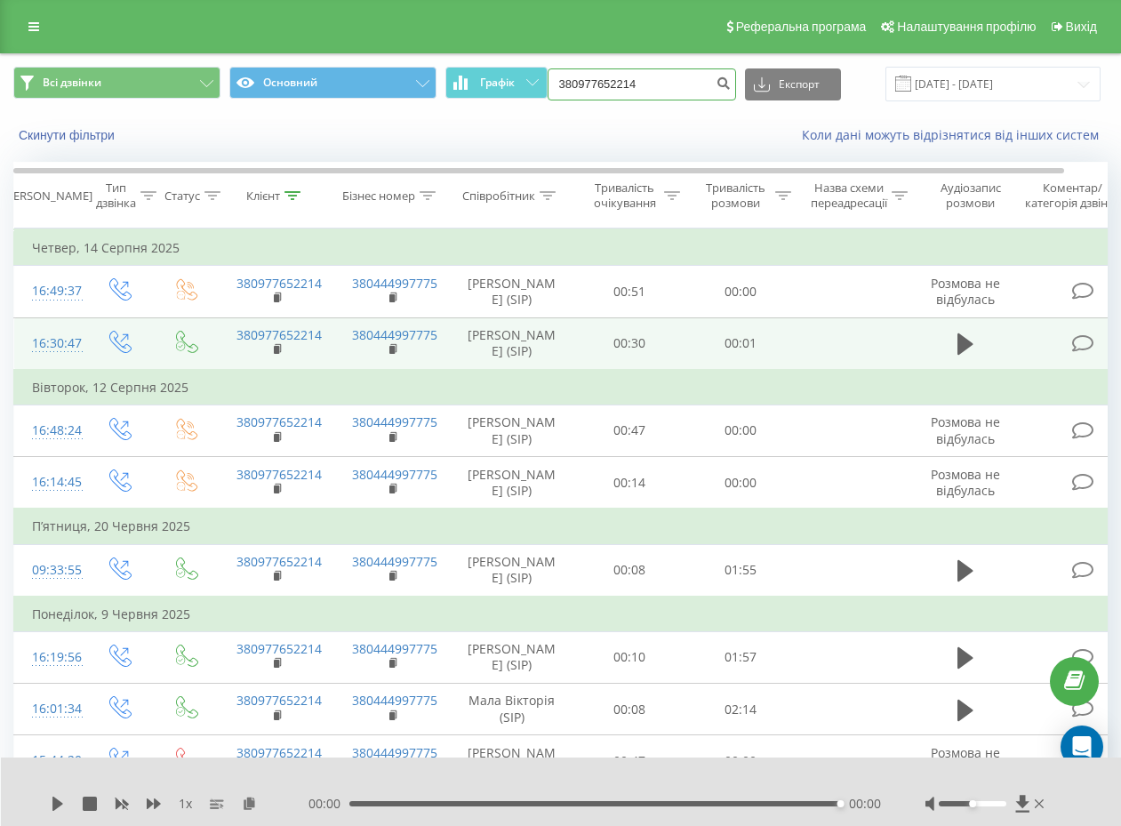
click at [661, 87] on input "380977652214" at bounding box center [642, 84] width 189 height 32
paste input "679437295"
type input "380679437295"
click at [730, 80] on icon "submit" at bounding box center [724, 81] width 15 height 11
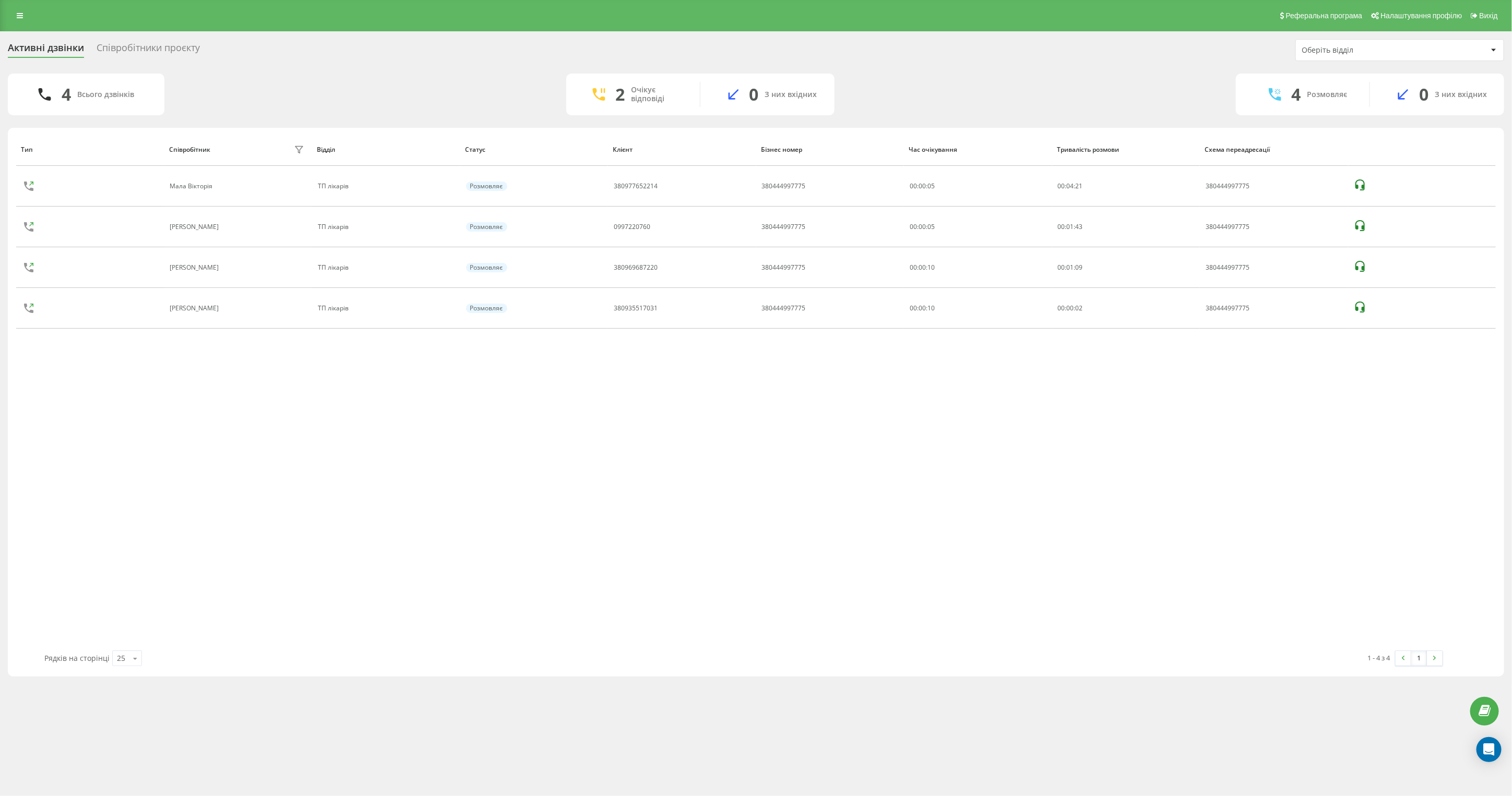
click at [758, 710] on div "Реферальна програма Налаштування профілю Вихід Активні дзвінки Співробітники пр…" at bounding box center [756, 398] width 1512 height 796
click at [1164, 729] on div "Реферальна програма Налаштування профілю Вихід Активні дзвінки Співробітники пр…" at bounding box center [756, 398] width 1512 height 796
click at [68, 477] on div "Тип Співробітник фільтру Відділ Статус Клієнт Бізнес номер Час очікування Трива…" at bounding box center [756, 392] width 1480 height 517
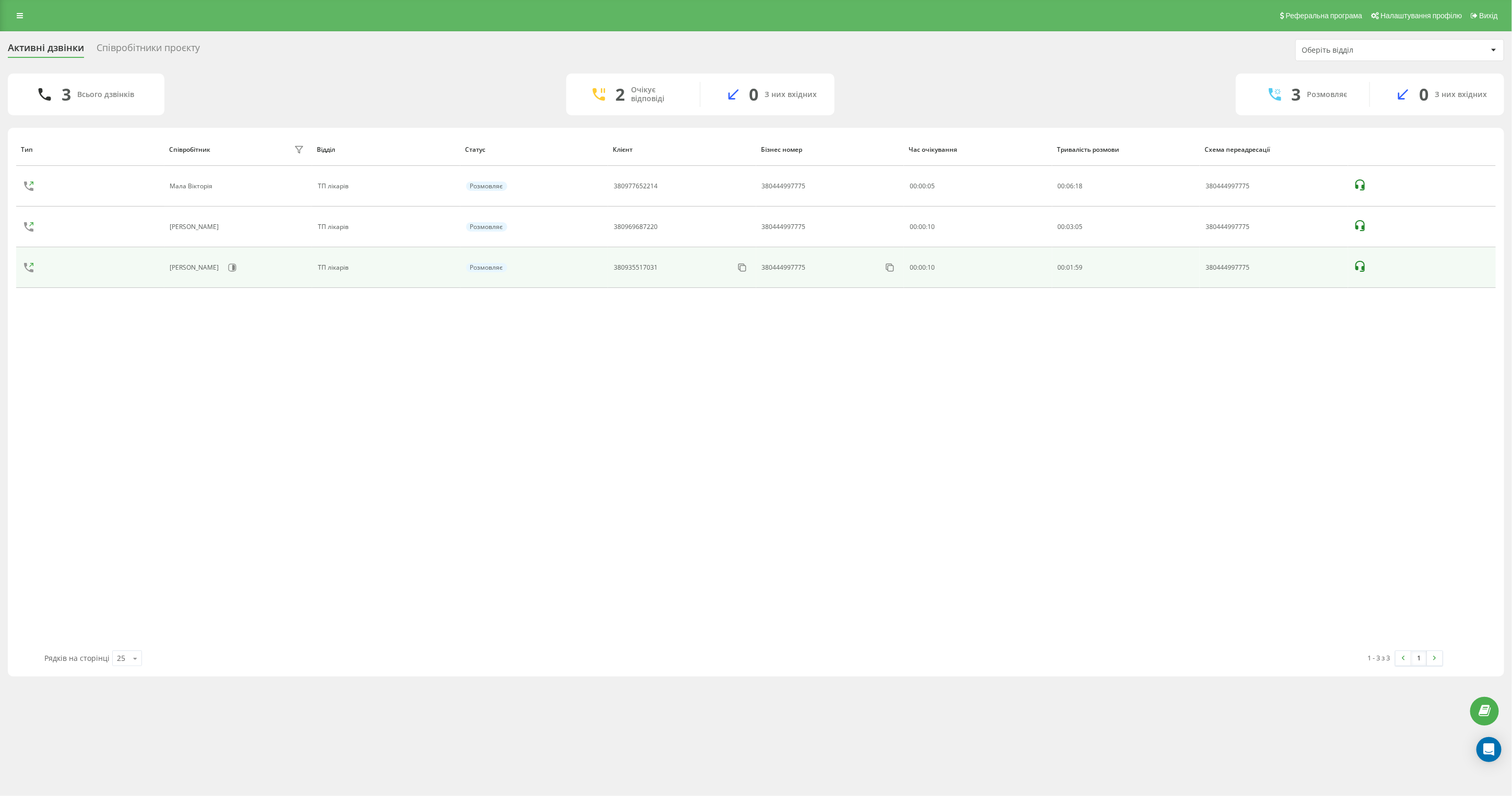
drag, startPoint x: 1362, startPoint y: 265, endPoint x: 1373, endPoint y: 267, distance: 11.2
click at [1362, 265] on icon at bounding box center [1360, 266] width 12 height 12
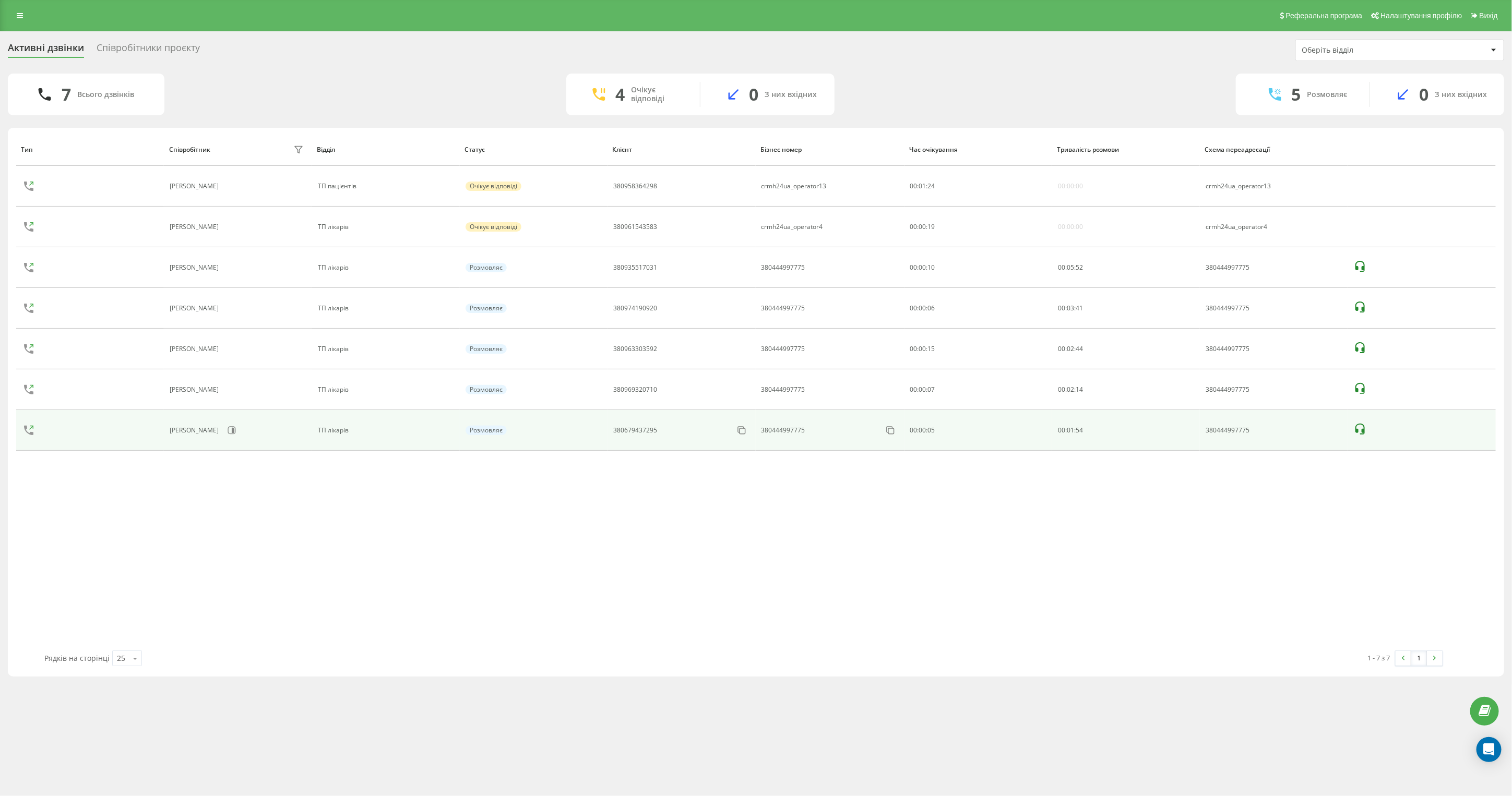
click at [1361, 431] on icon at bounding box center [1360, 429] width 12 height 12
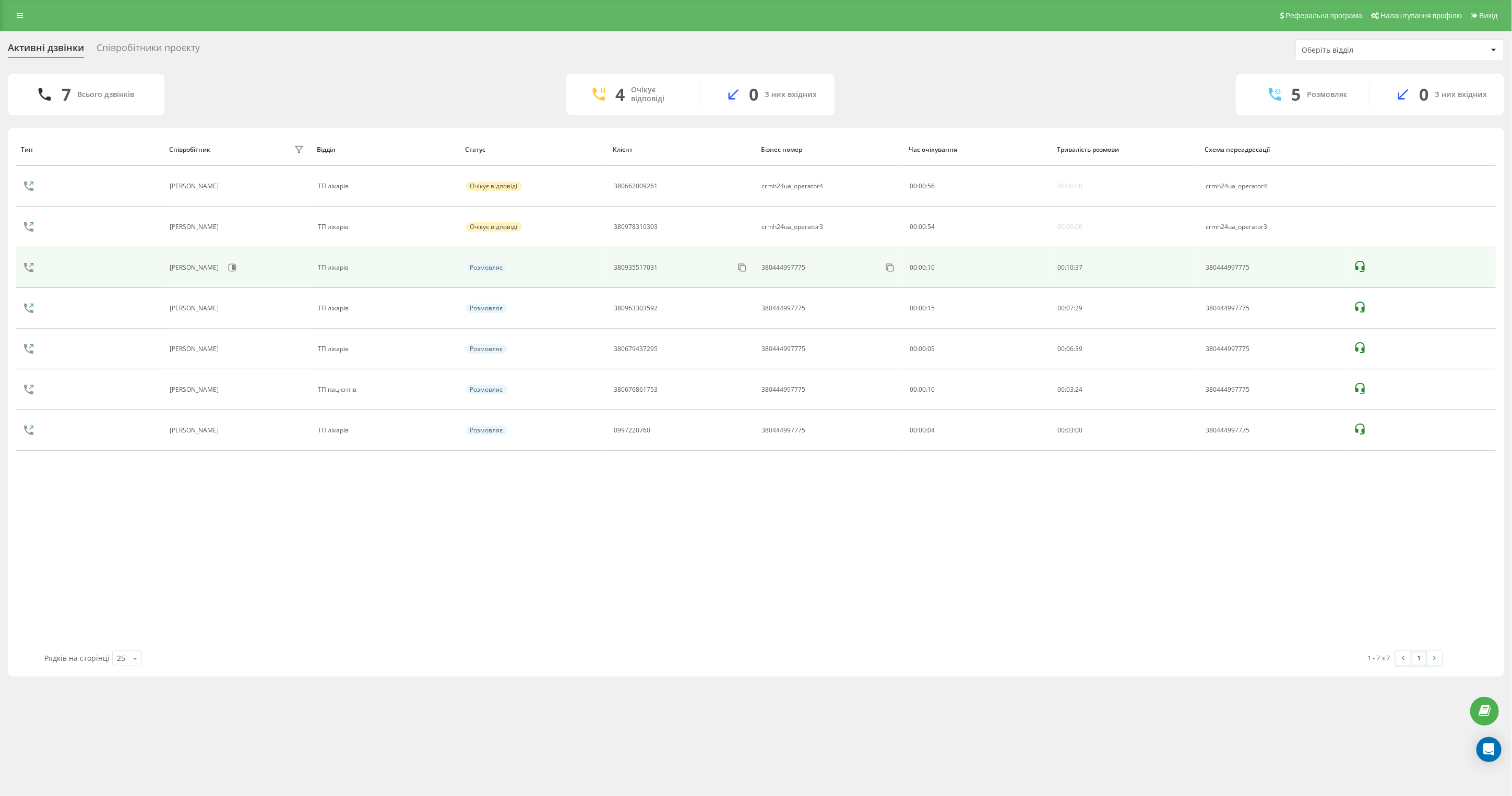
click at [1359, 264] on icon at bounding box center [1360, 266] width 12 height 12
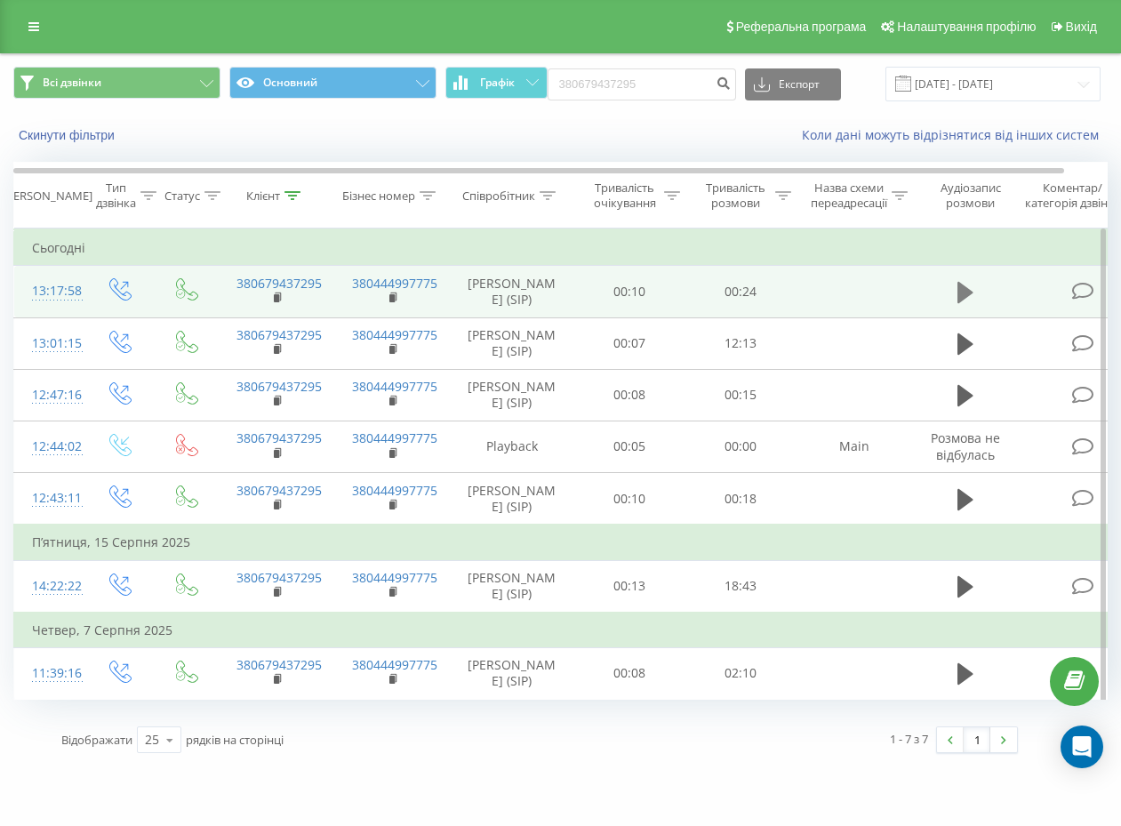
click at [964, 303] on icon at bounding box center [966, 292] width 16 height 21
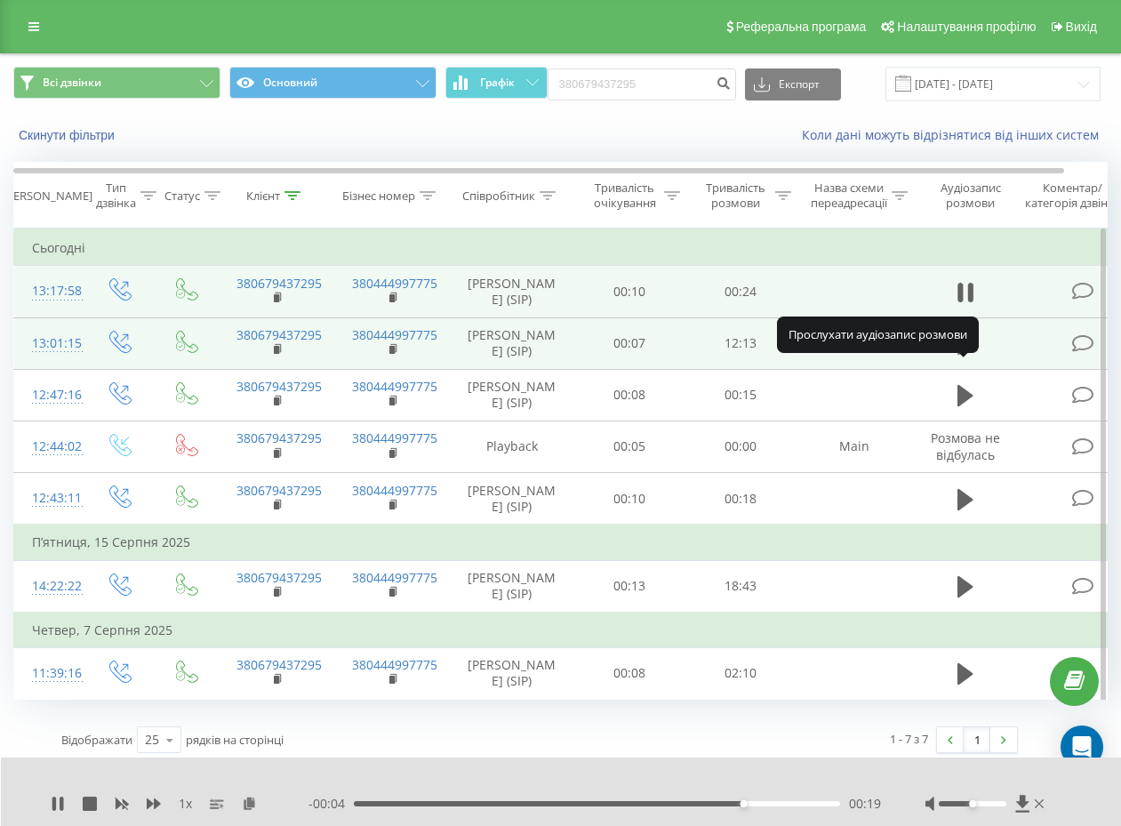
click at [965, 357] on icon at bounding box center [966, 344] width 16 height 25
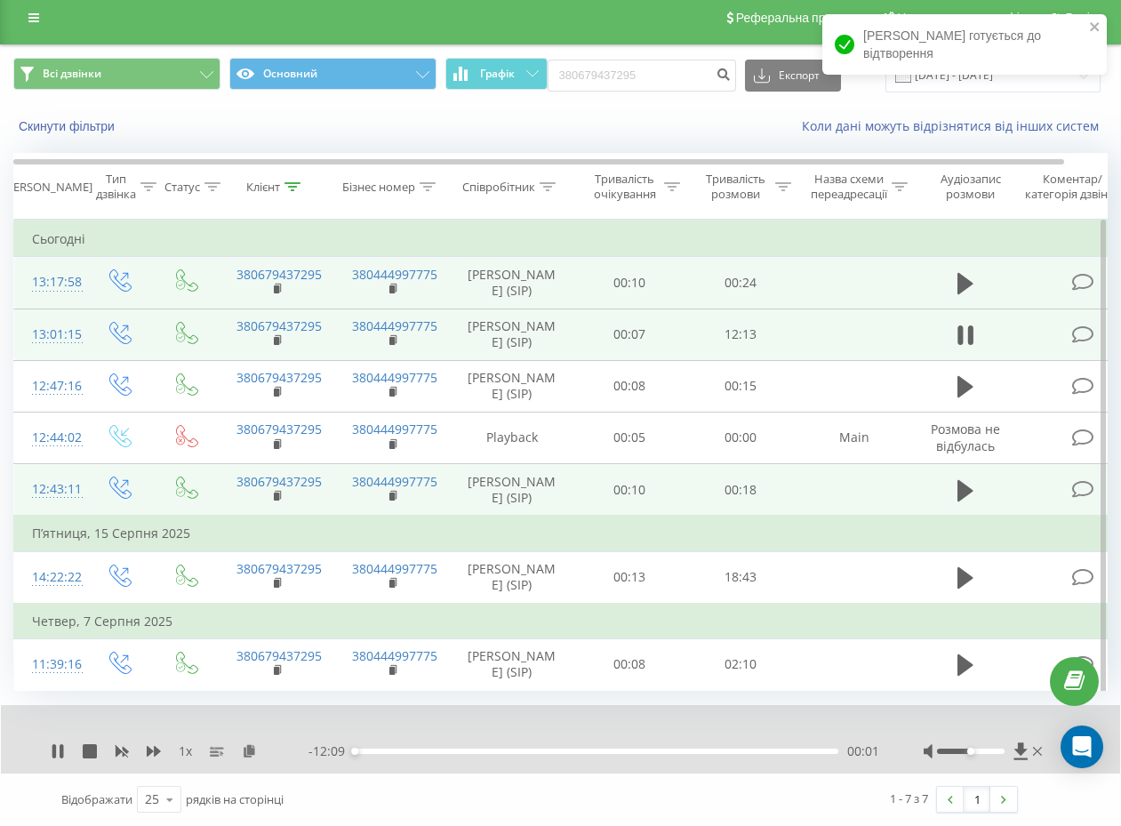
scroll to position [142, 0]
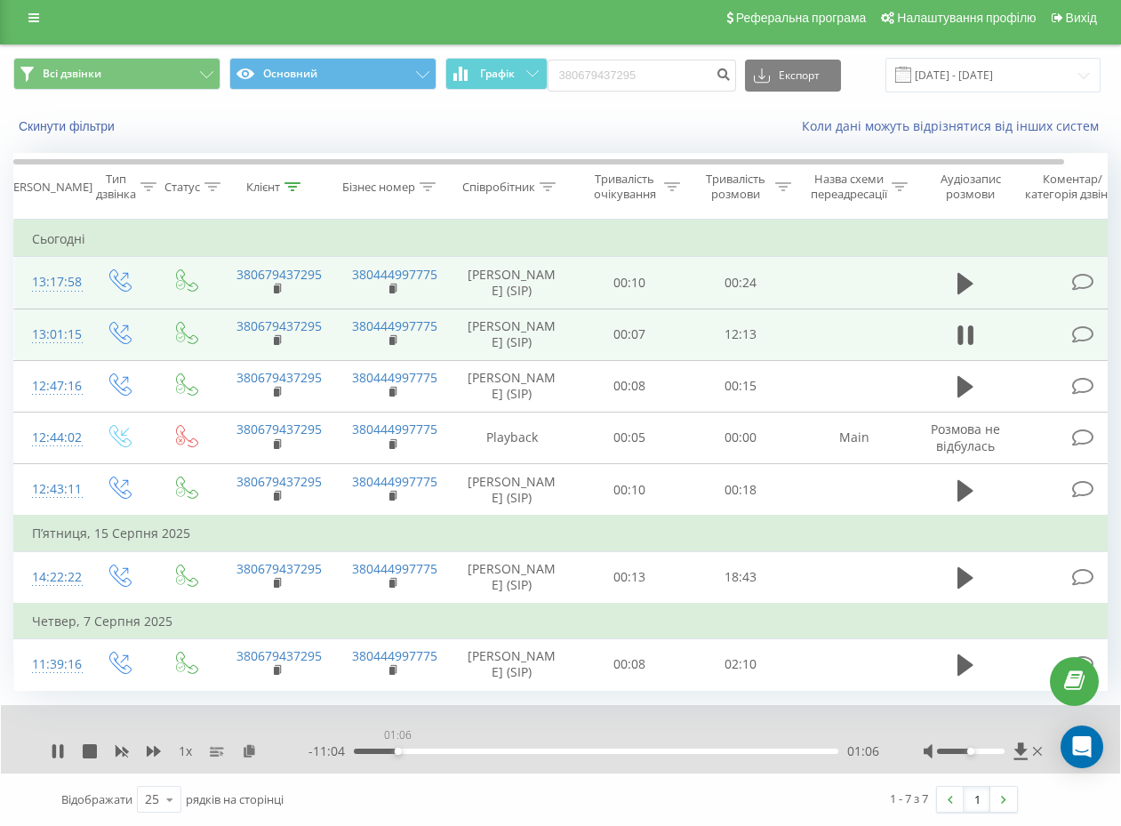
click at [397, 749] on div "01:06" at bounding box center [596, 751] width 485 height 5
click at [412, 749] on div "01:07" at bounding box center [596, 751] width 485 height 5
click at [427, 749] on div "01:50" at bounding box center [596, 751] width 485 height 5
click at [440, 749] on div "02:10" at bounding box center [596, 751] width 485 height 5
click at [456, 749] on div "02:34" at bounding box center [596, 751] width 485 height 5
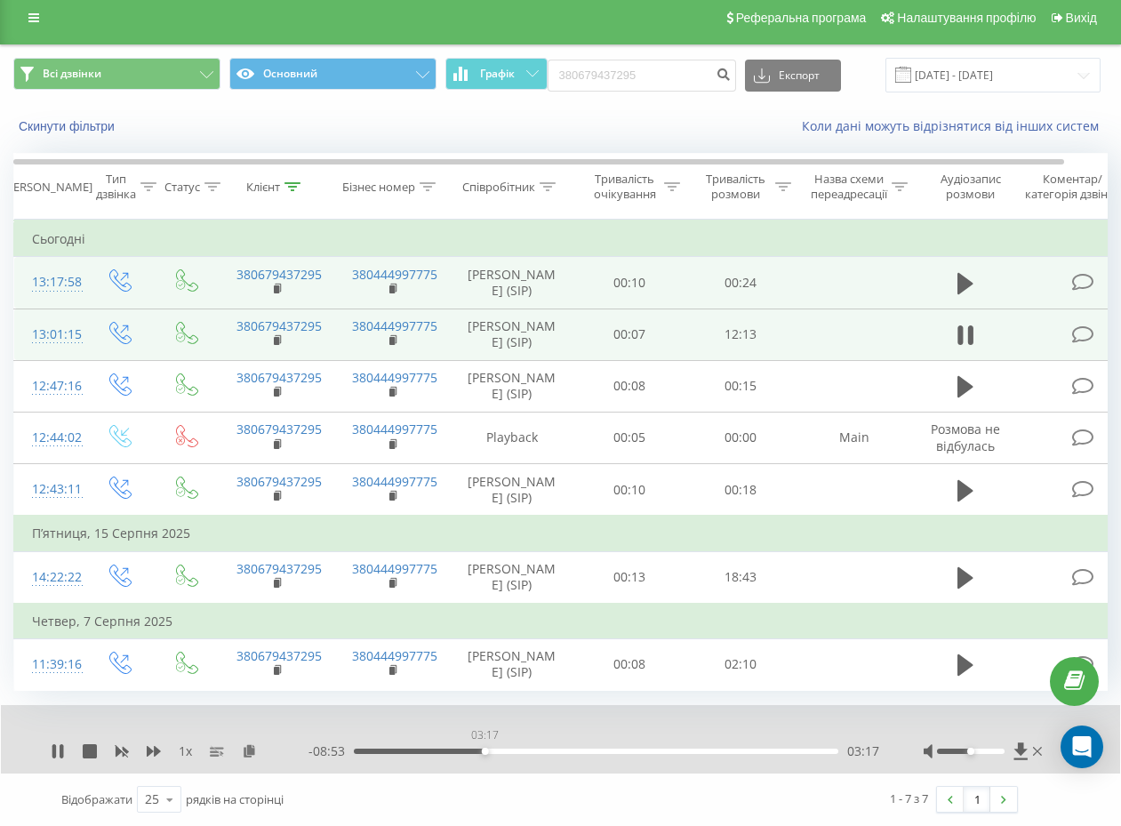
click at [485, 751] on div "03:17" at bounding box center [596, 751] width 485 height 5
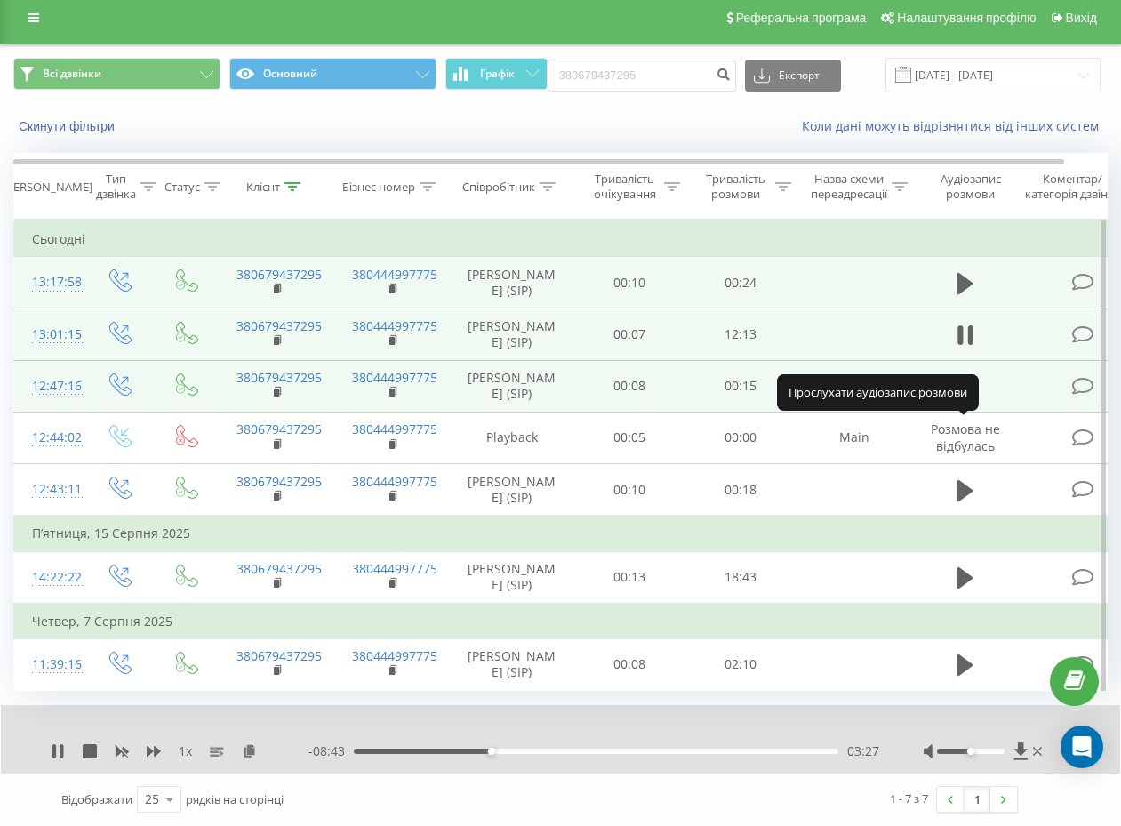
click at [965, 376] on icon at bounding box center [966, 386] width 16 height 21
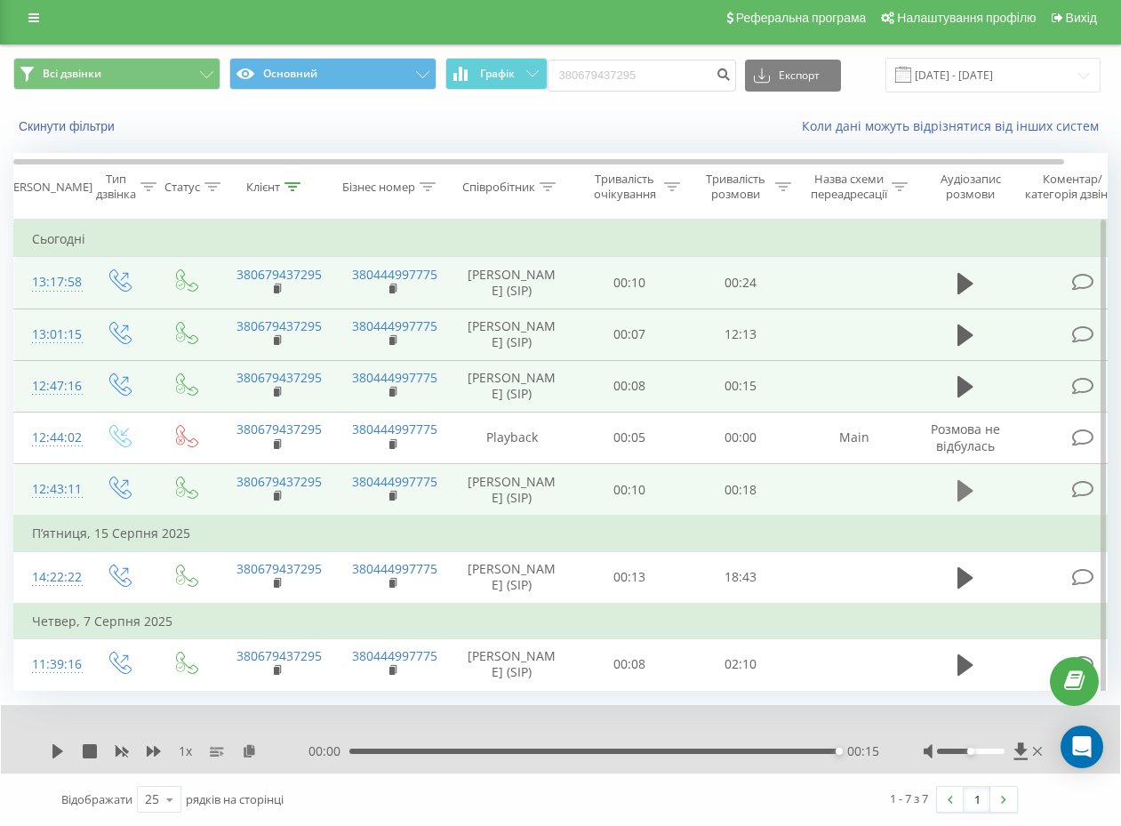
click at [961, 479] on icon at bounding box center [966, 489] width 16 height 21
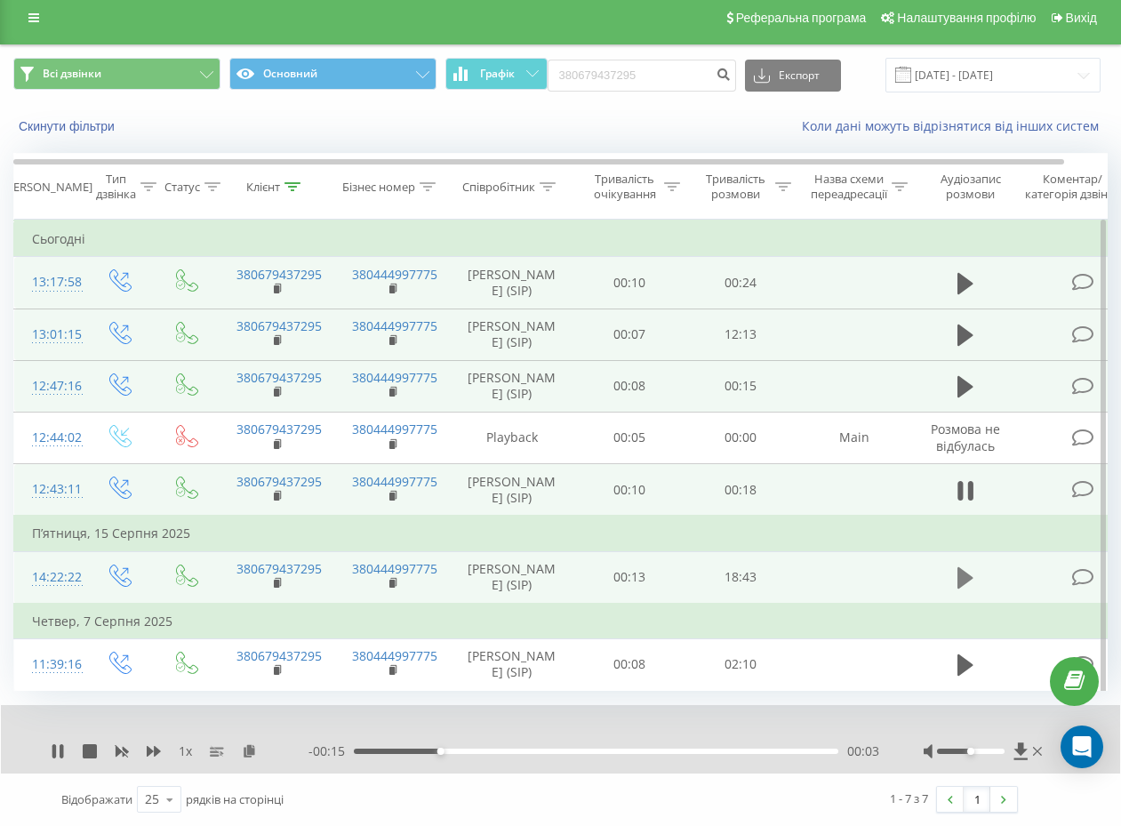
click at [964, 567] on icon at bounding box center [966, 577] width 16 height 21
click at [961, 479] on icon at bounding box center [966, 489] width 16 height 21
click at [959, 386] on span at bounding box center [965, 394] width 27 height 17
click at [980, 360] on td at bounding box center [965, 386] width 107 height 52
click at [966, 376] on icon at bounding box center [966, 386] width 16 height 21
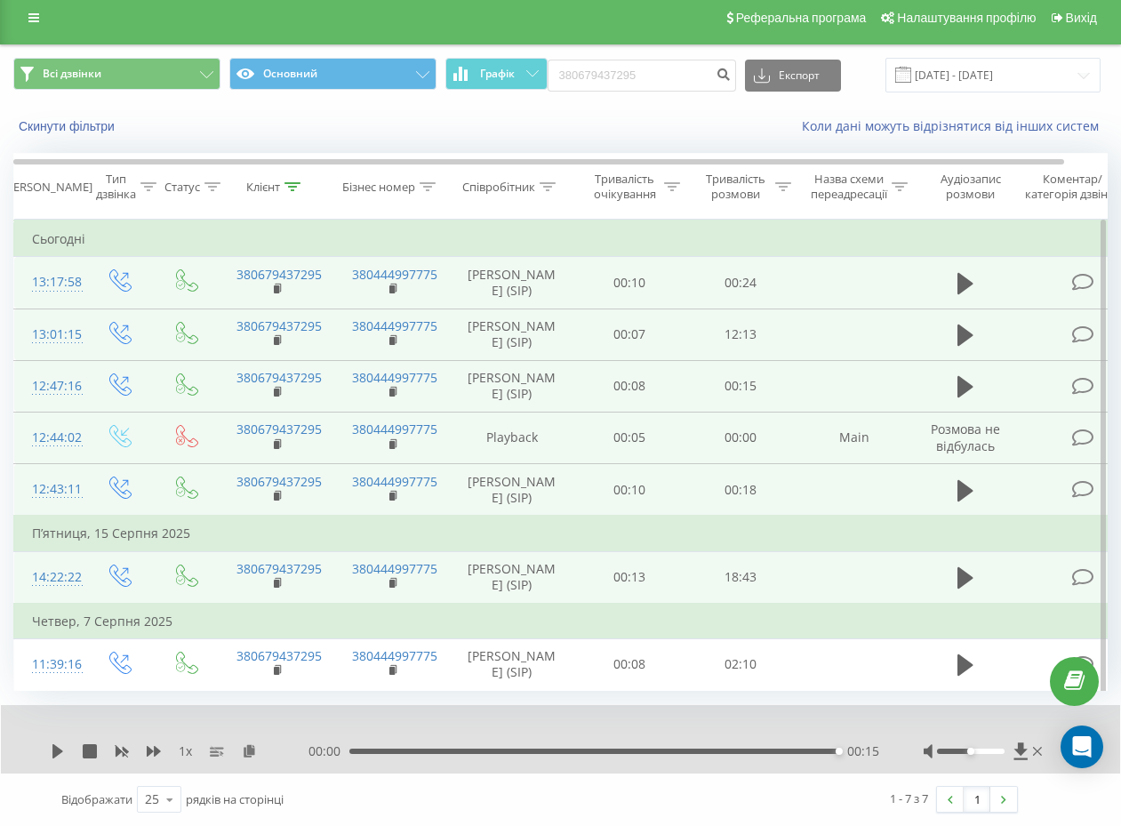
scroll to position [0, 0]
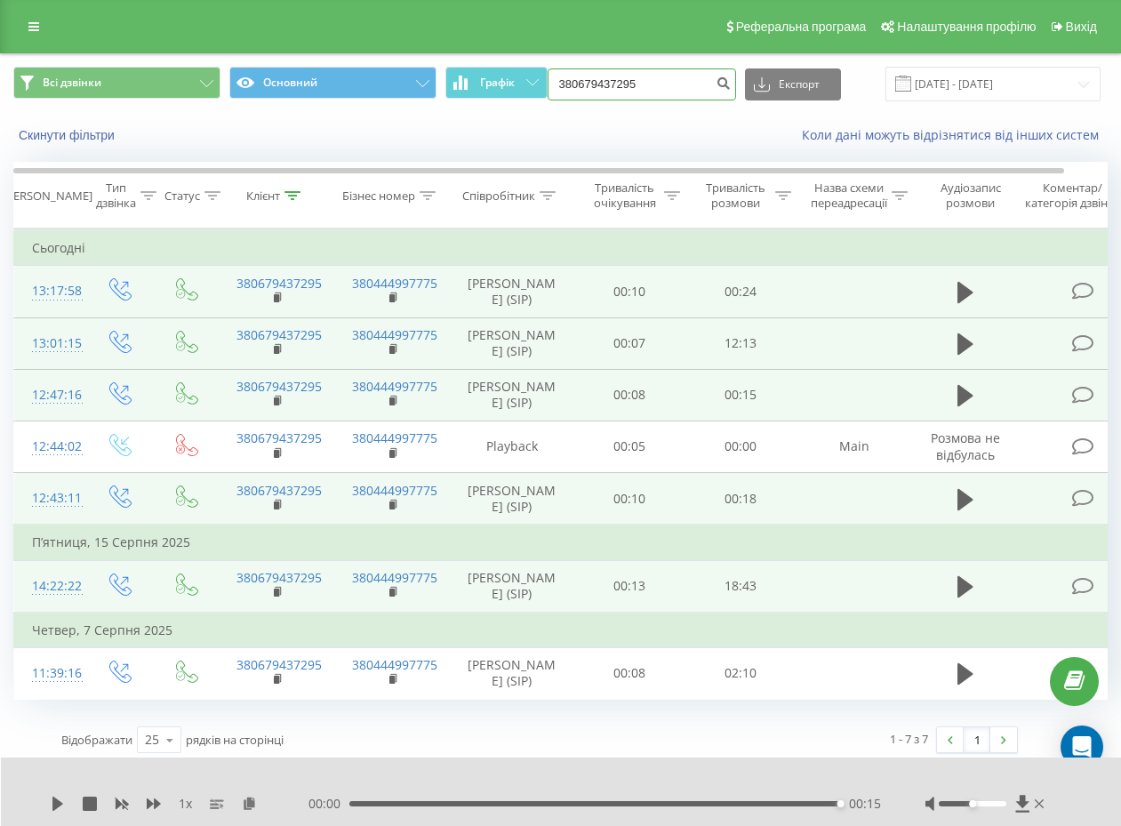
click at [646, 92] on input "380679437295" at bounding box center [642, 84] width 189 height 32
paste input "976908487"
type input "380976908487"
click at [715, 83] on button "submit" at bounding box center [724, 84] width 24 height 32
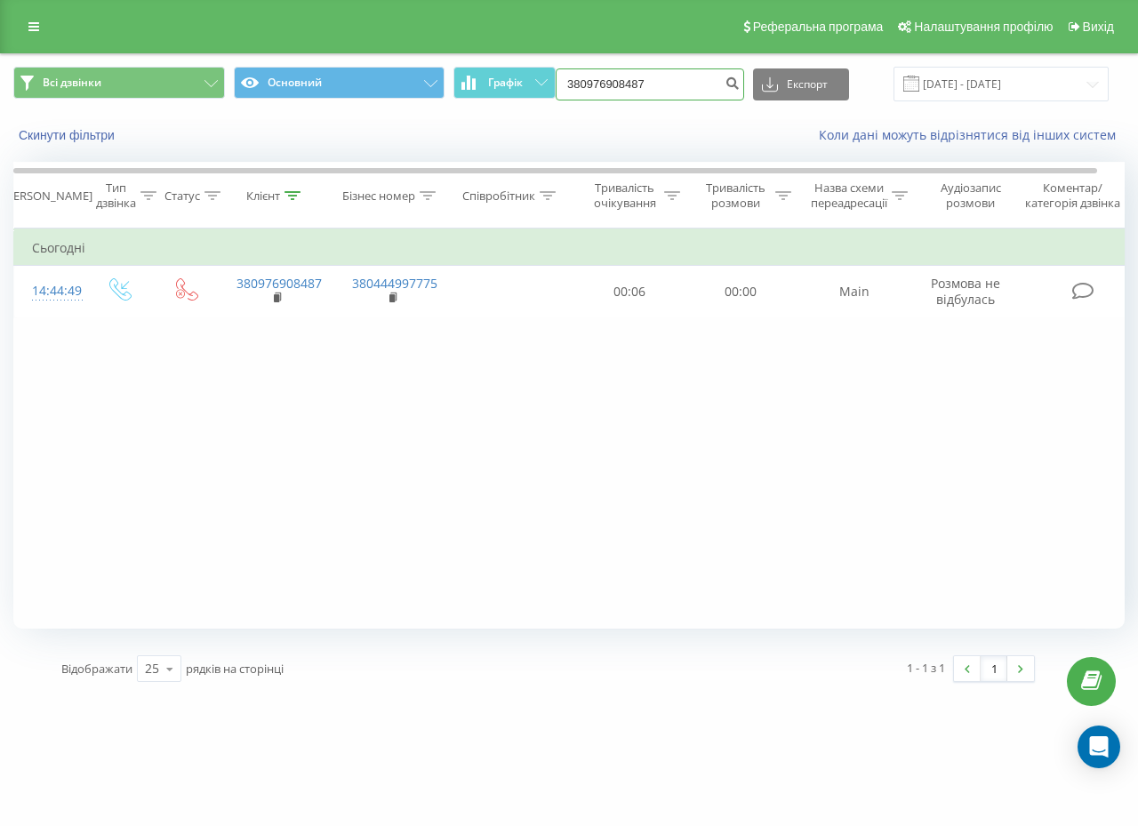
click at [632, 90] on input "380976908487" at bounding box center [650, 84] width 189 height 32
paste input "665115010"
type input "380665115010"
click at [736, 93] on button "submit" at bounding box center [732, 84] width 24 height 32
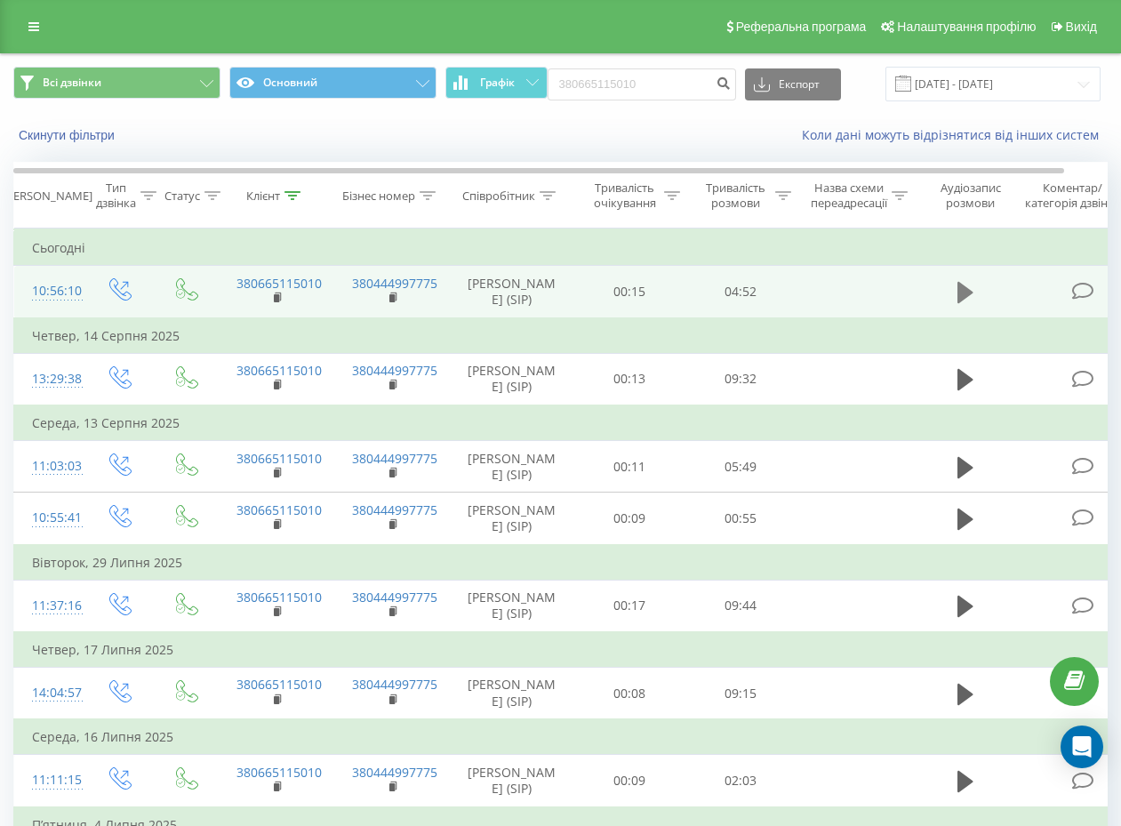
click at [961, 303] on icon at bounding box center [966, 292] width 16 height 21
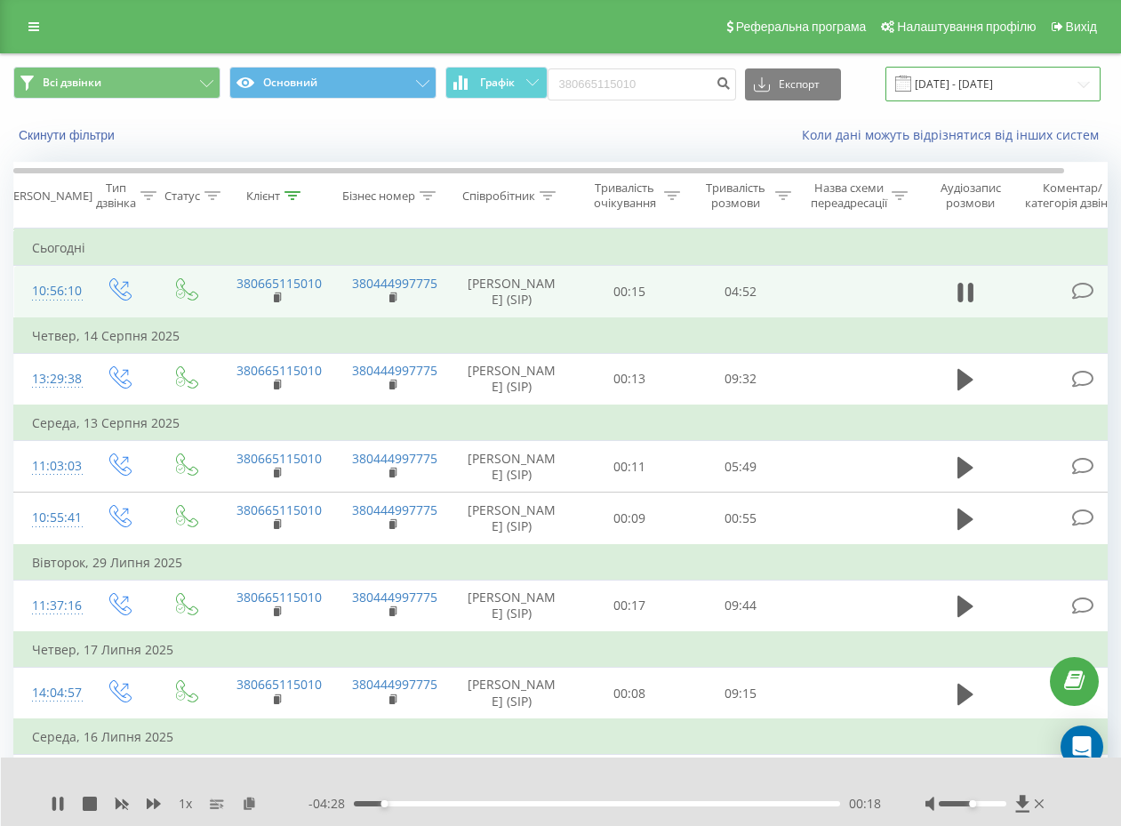
click at [959, 82] on input "[DATE] - [DATE]" at bounding box center [993, 84] width 215 height 35
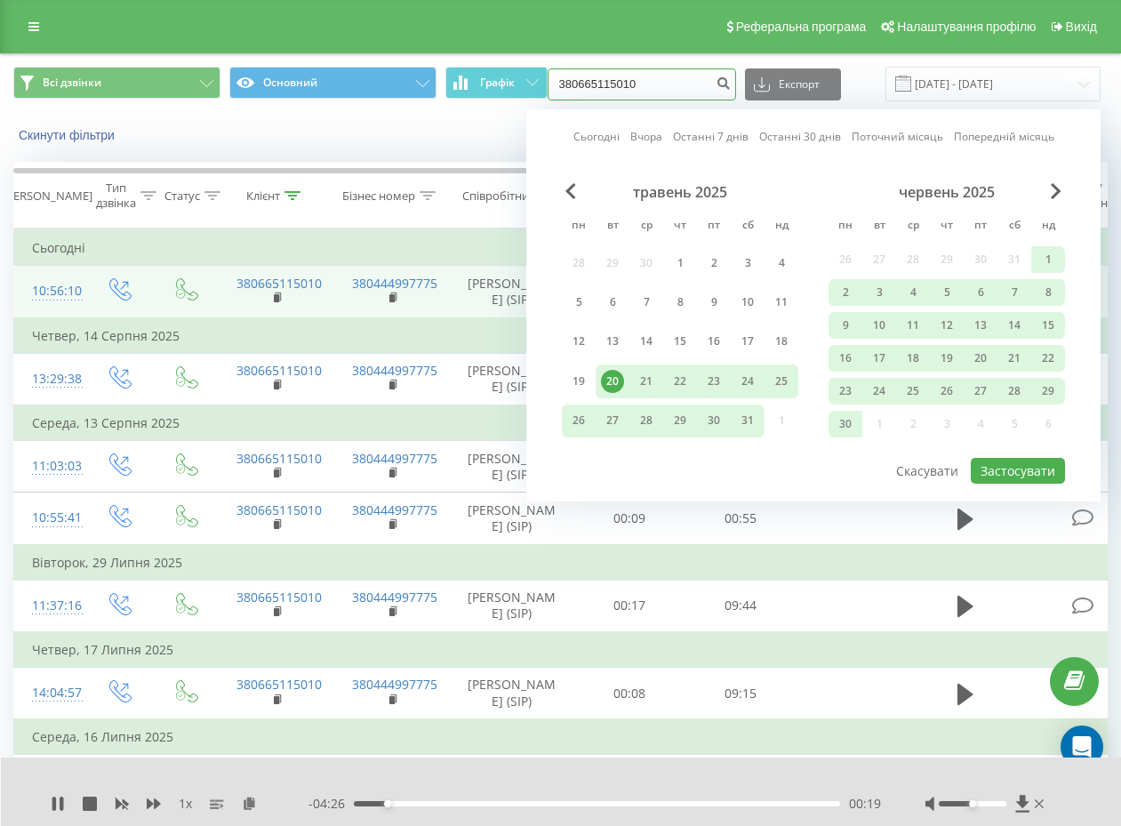
click at [576, 78] on input "380665115010" at bounding box center [642, 84] width 189 height 32
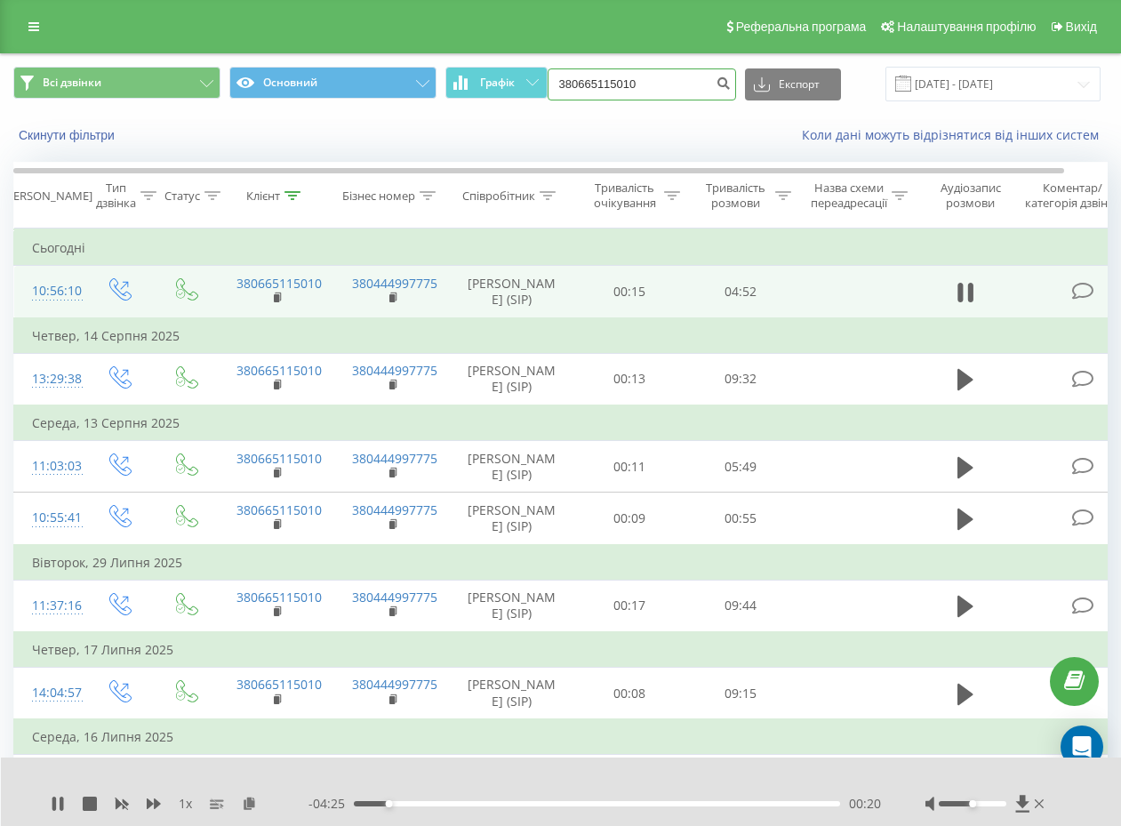
click at [613, 79] on input "380665115010" at bounding box center [642, 84] width 189 height 32
paste input "99722076"
type input "380997220760"
click at [713, 82] on button "submit" at bounding box center [724, 84] width 24 height 32
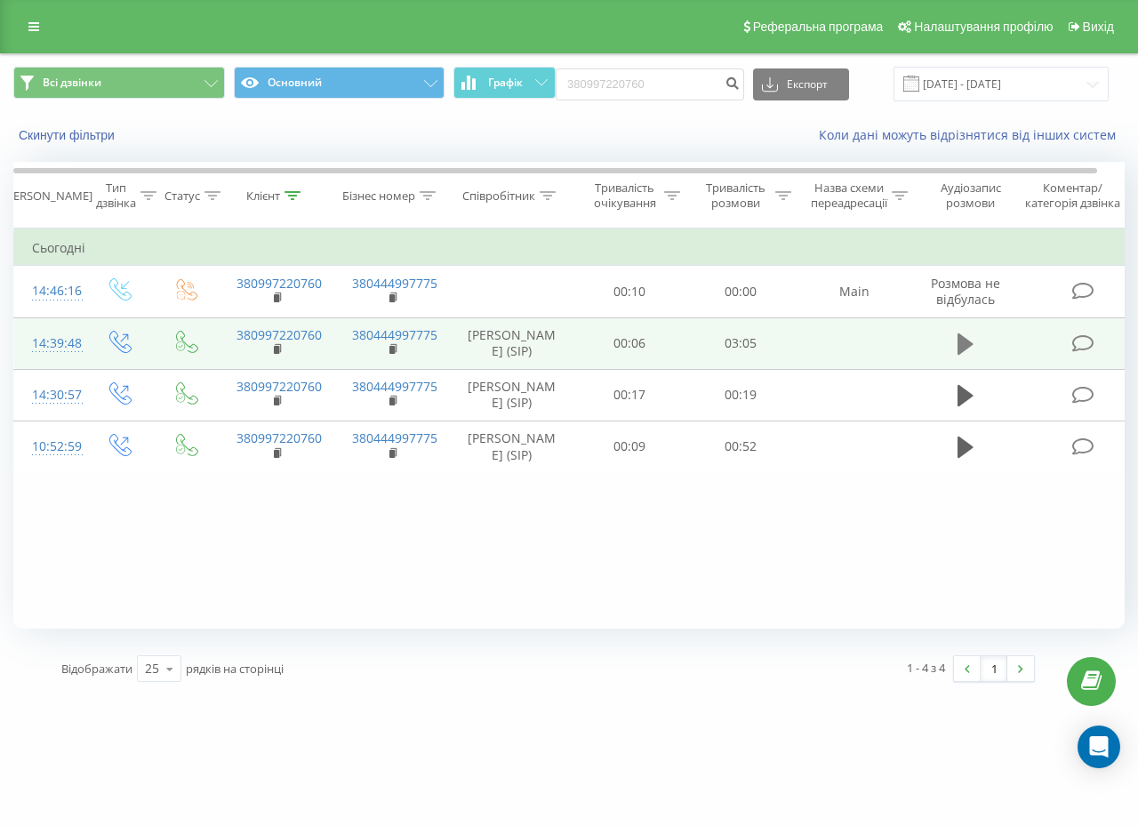
click at [958, 355] on icon at bounding box center [966, 343] width 16 height 21
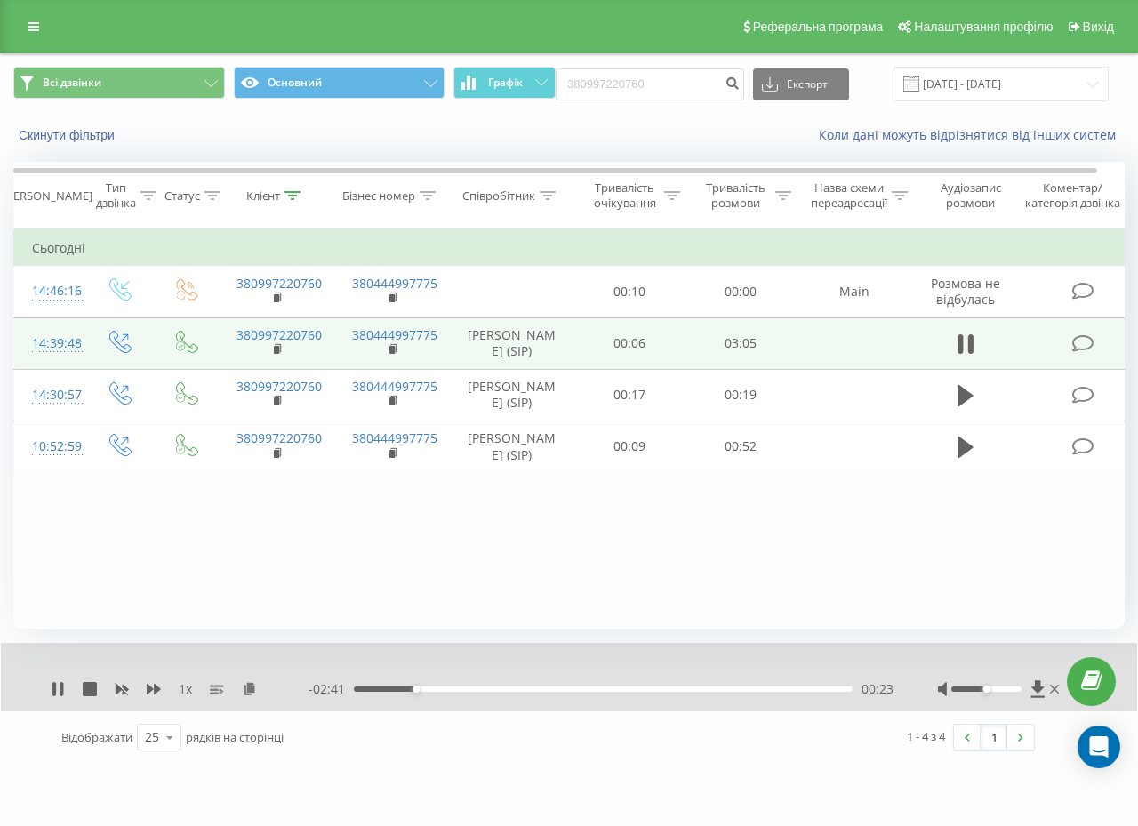
click at [510, 688] on div "00:23" at bounding box center [603, 688] width 499 height 5
click at [157, 680] on div "1 x" at bounding box center [180, 689] width 258 height 18
click at [154, 686] on icon at bounding box center [154, 689] width 14 height 14
click at [552, 689] on div "01:13" at bounding box center [603, 688] width 499 height 5
click at [584, 690] on div "01:25" at bounding box center [603, 688] width 499 height 5
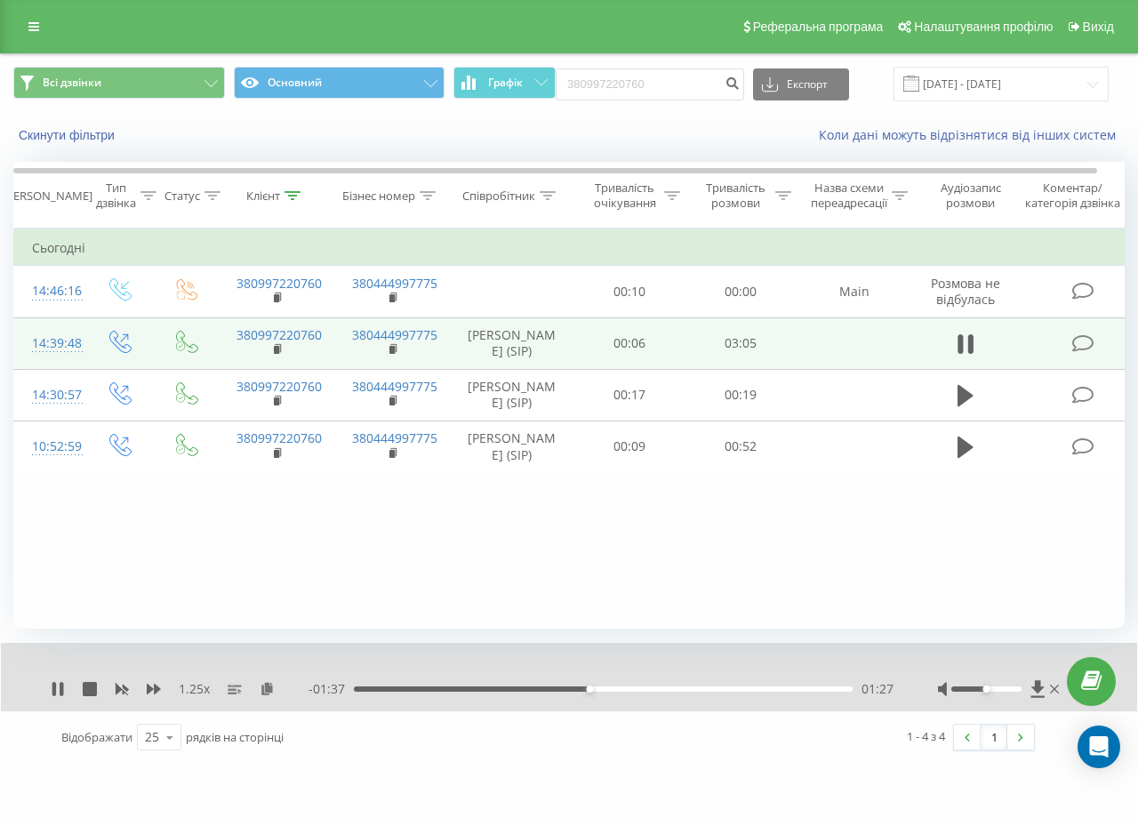
click at [646, 686] on div "01:27" at bounding box center [603, 688] width 499 height 5
click at [712, 690] on div "02:12" at bounding box center [603, 688] width 499 height 5
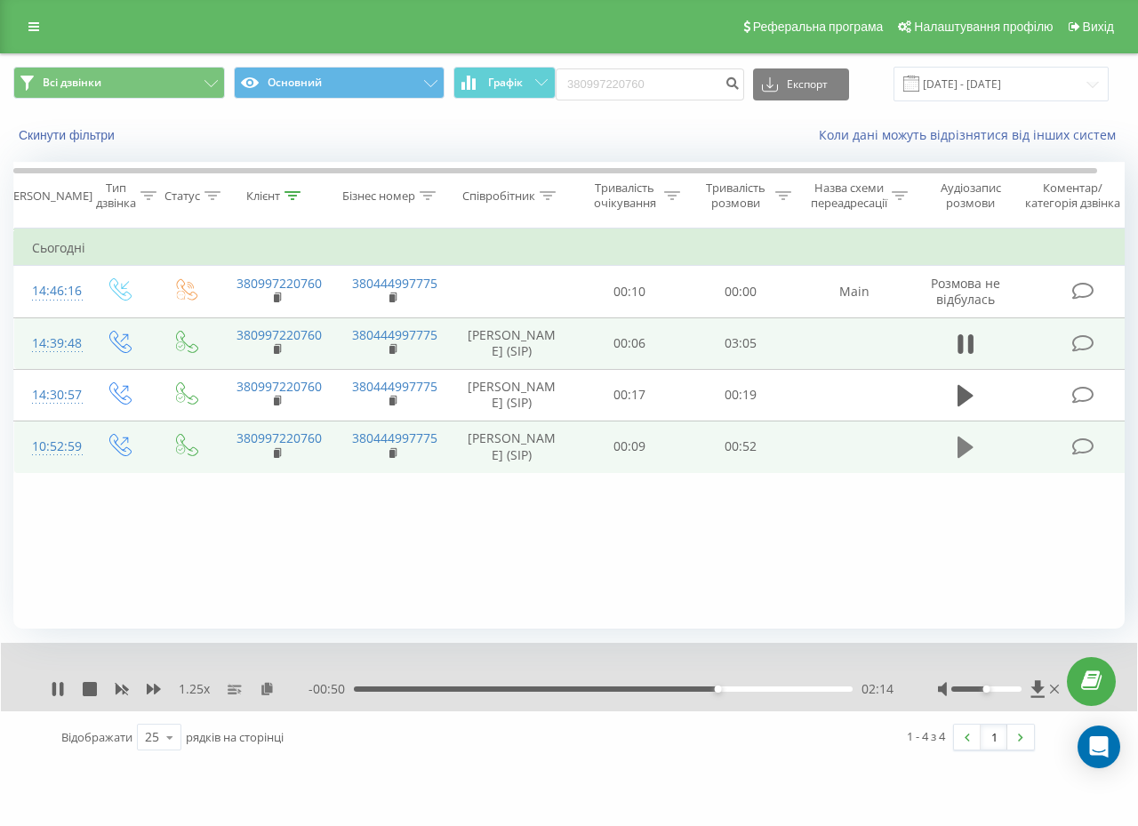
click at [970, 458] on icon at bounding box center [966, 447] width 16 height 21
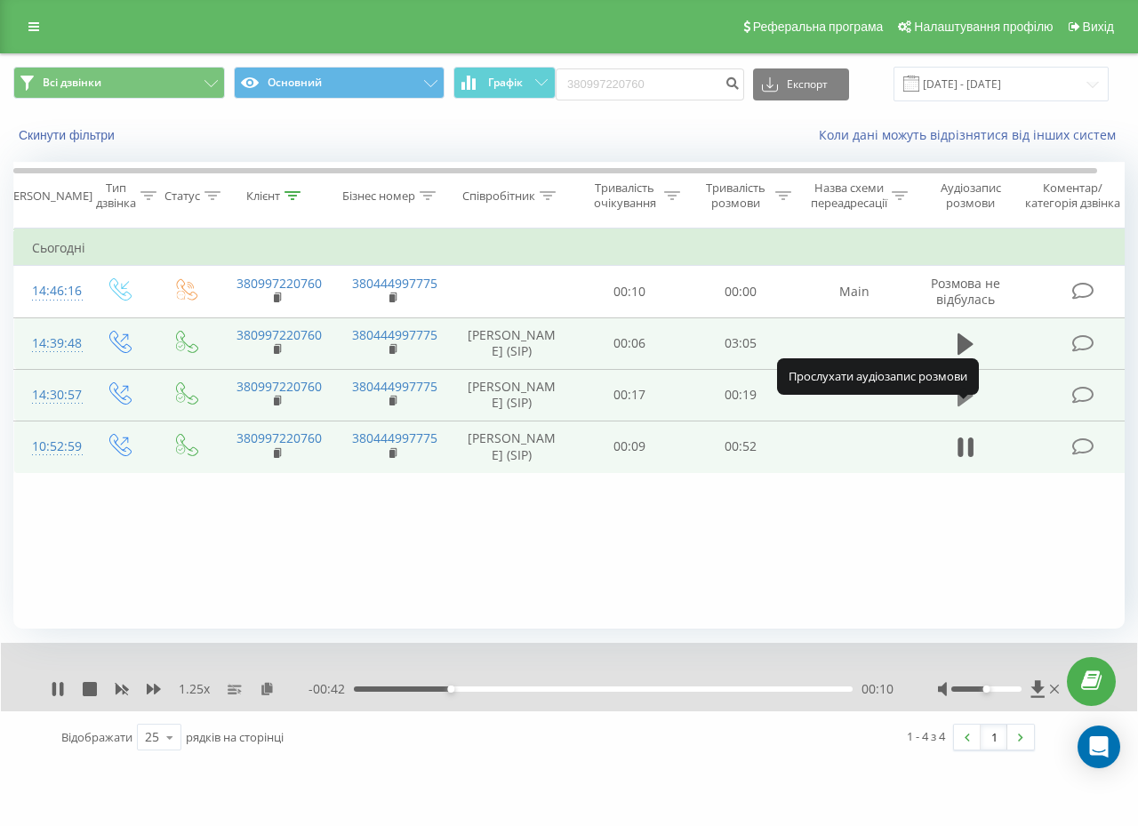
click at [961, 406] on icon at bounding box center [966, 395] width 16 height 21
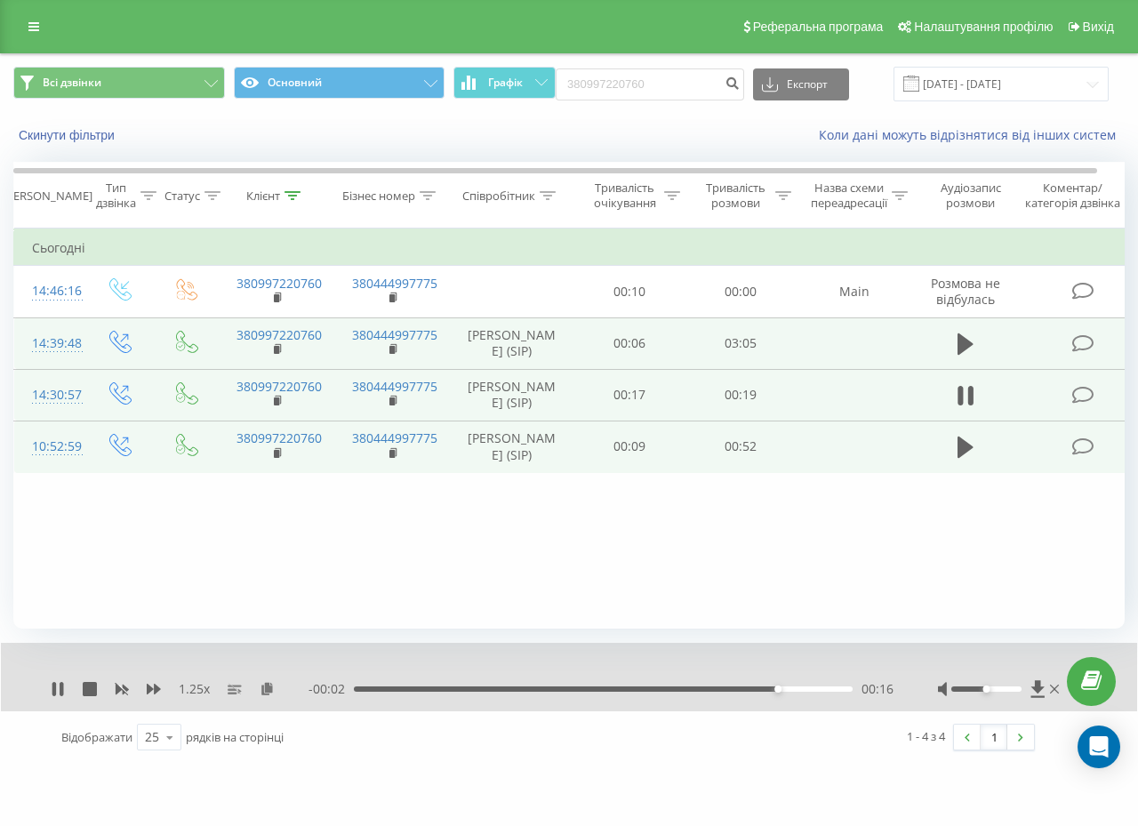
click at [518, 684] on div "- 00:02 00:16 00:16" at bounding box center [601, 689] width 585 height 18
click at [513, 688] on div "00:17" at bounding box center [603, 688] width 499 height 5
click at [124, 688] on icon at bounding box center [122, 690] width 13 height 11
click at [564, 691] on div "00:11" at bounding box center [603, 688] width 499 height 5
click at [694, 84] on input "380997220760" at bounding box center [650, 84] width 189 height 32
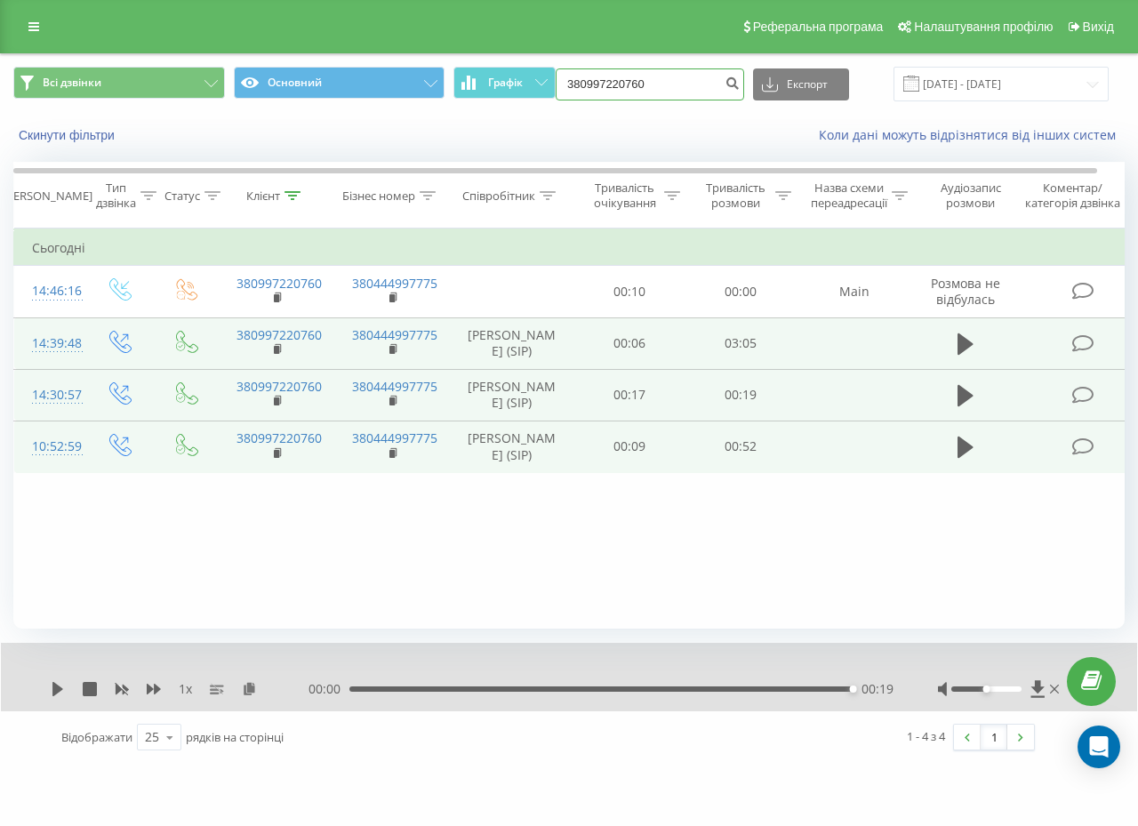
click at [694, 84] on input "380997220760" at bounding box center [650, 84] width 189 height 32
paste input "35517031"
type input "380935517031"
click at [733, 84] on icon "submit" at bounding box center [732, 81] width 15 height 11
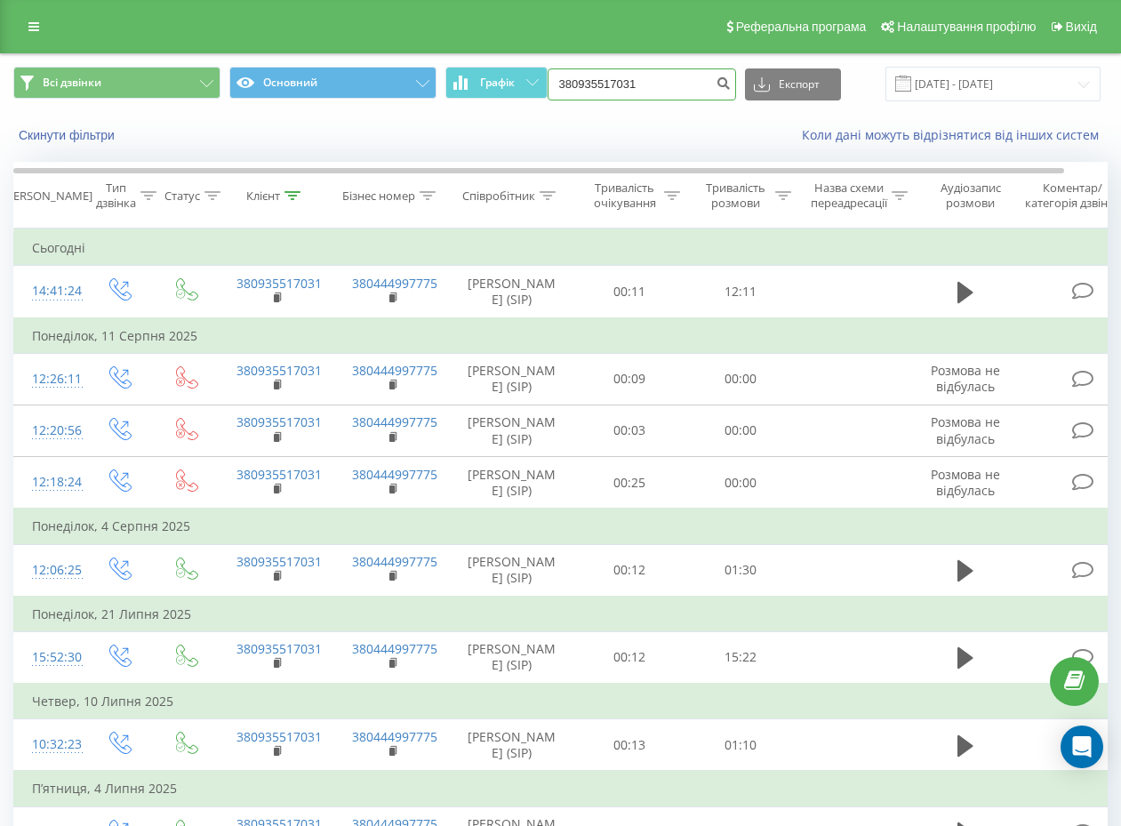
click at [644, 79] on input "380935517031" at bounding box center [642, 84] width 189 height 32
paste input "671025860"
type input "380671025860"
click at [724, 97] on button "submit" at bounding box center [724, 84] width 24 height 32
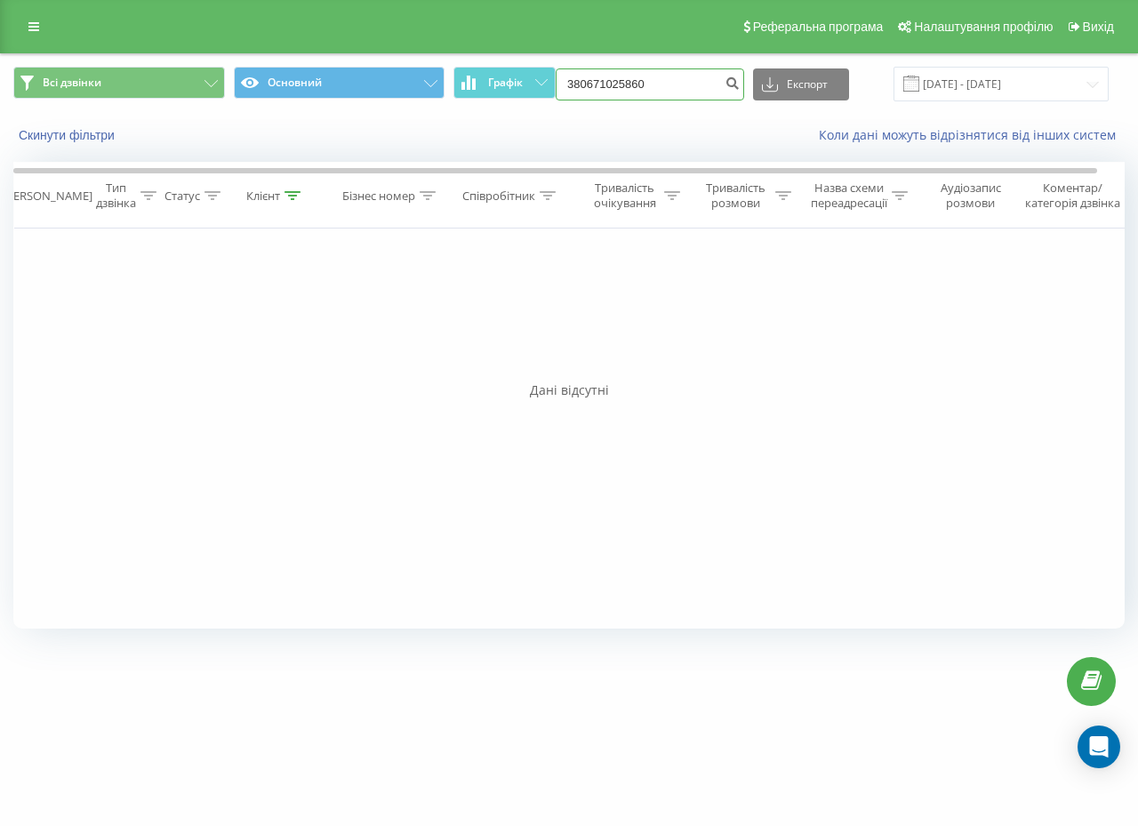
click at [683, 96] on input "380671025860" at bounding box center [650, 84] width 189 height 32
paste input "989068329"
type input "380989068329"
click at [739, 79] on icon "submit" at bounding box center [732, 81] width 15 height 11
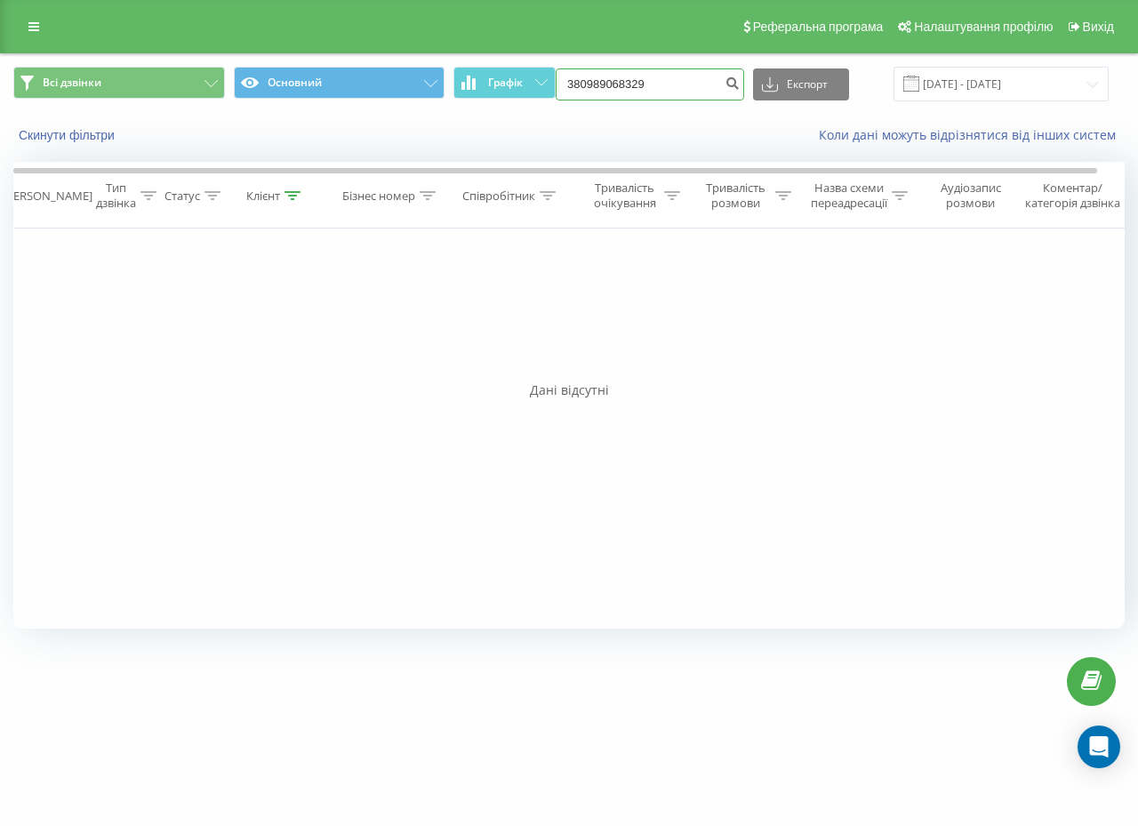
click at [637, 86] on input "380989068329" at bounding box center [650, 84] width 189 height 32
paste input "502273480"
type input "380502273480"
click at [737, 86] on icon "submit" at bounding box center [732, 81] width 15 height 11
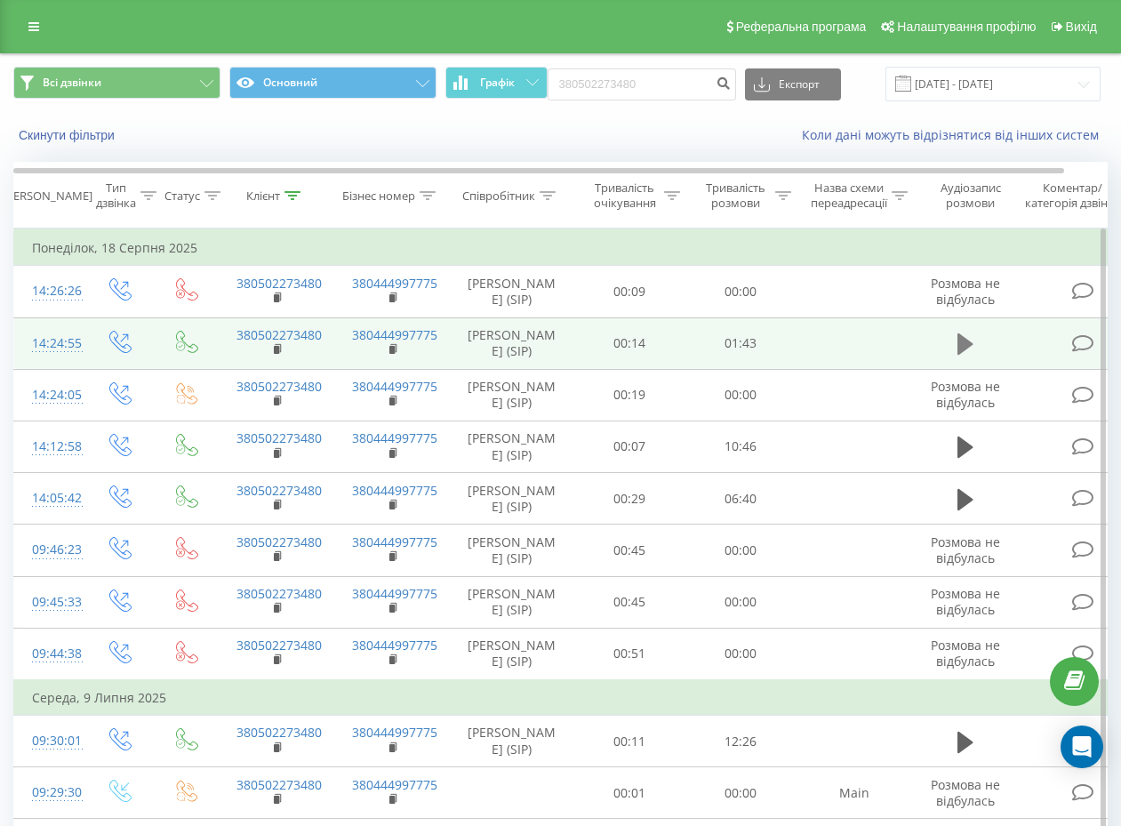
click at [962, 351] on icon at bounding box center [966, 343] width 16 height 21
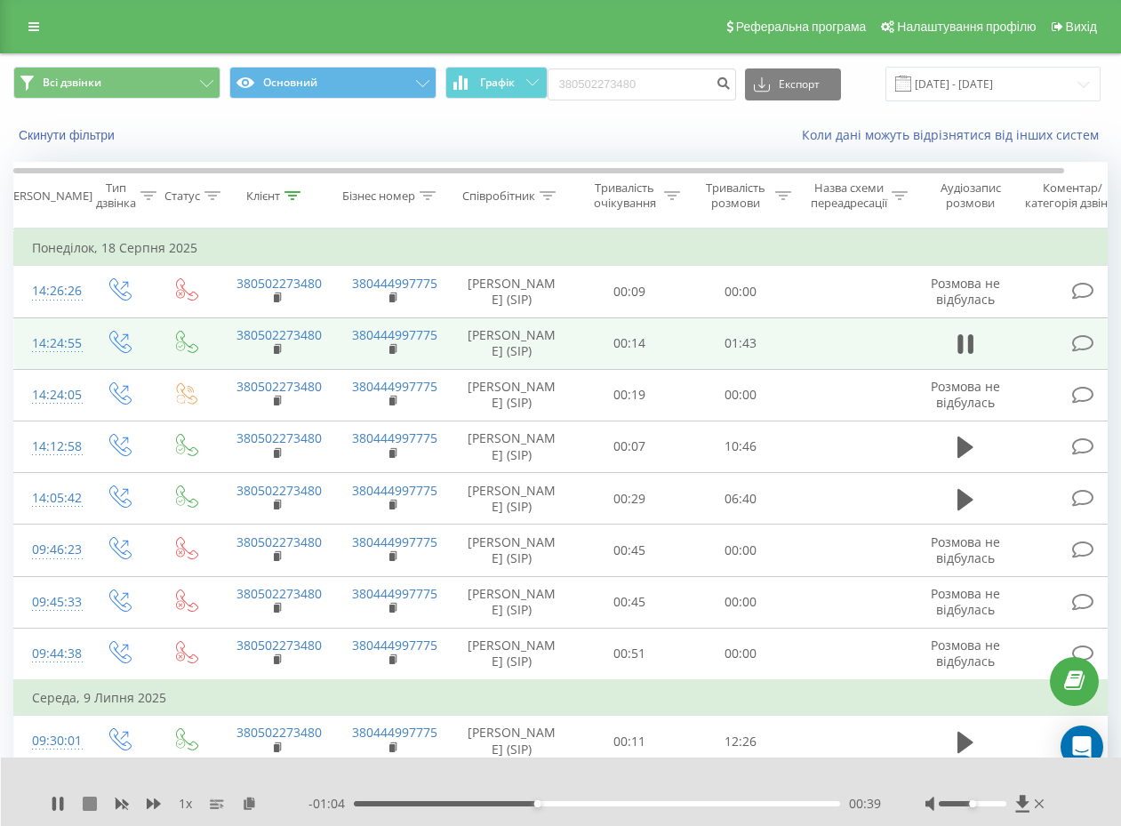
click at [88, 798] on icon at bounding box center [90, 804] width 14 height 14
